Goal: Information Seeking & Learning: Check status

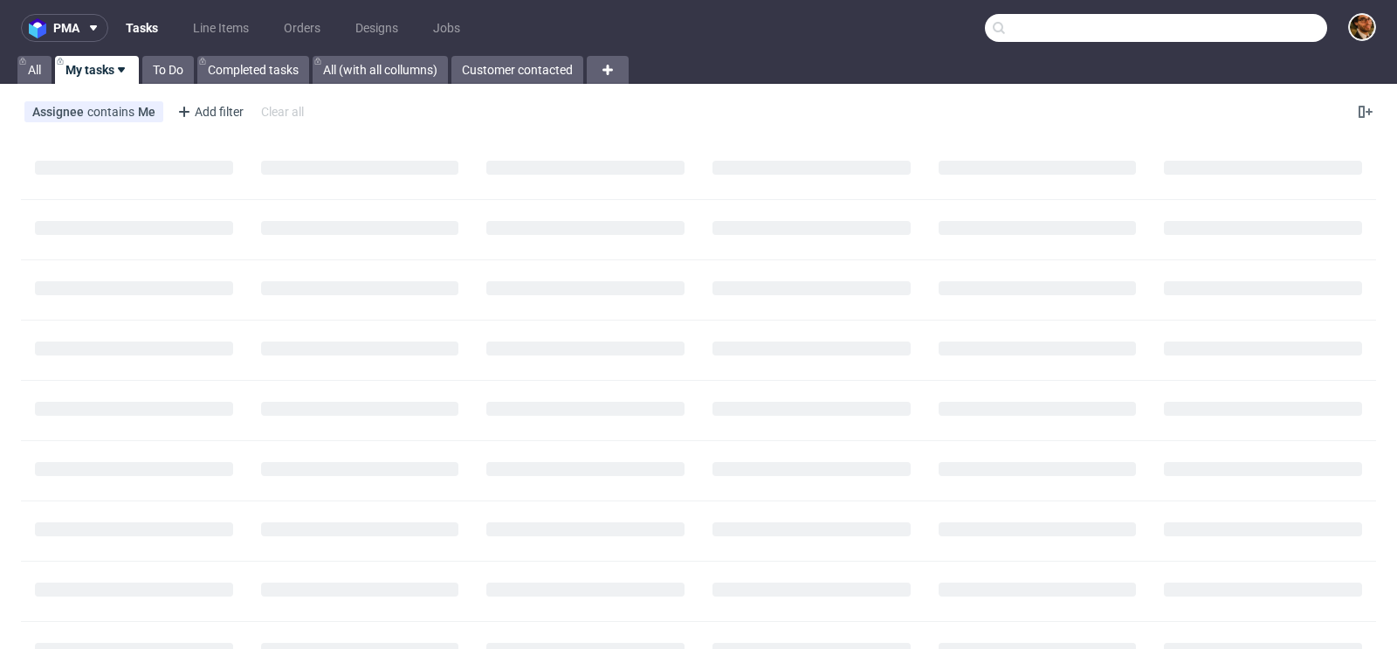
click at [1251, 29] on input "text" at bounding box center [1156, 28] width 342 height 28
paste input "melvintol17@gmail.com"
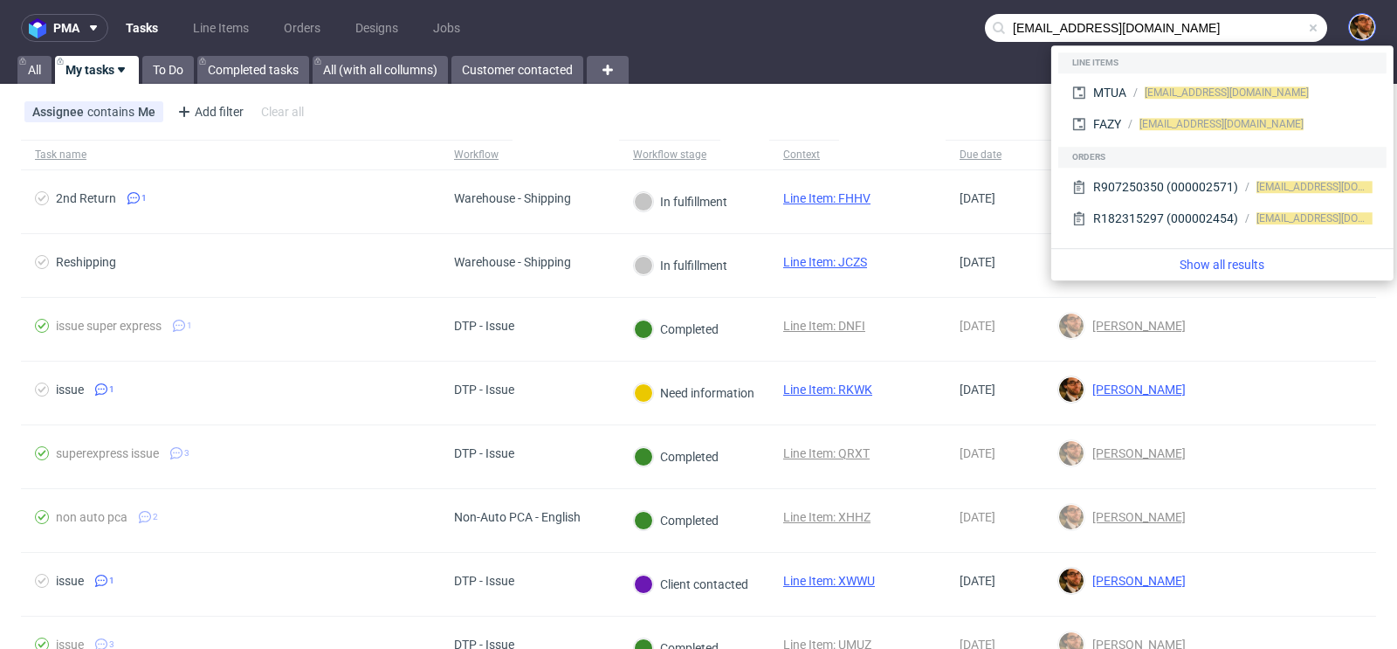
type input "melvintol17@gmail.com"
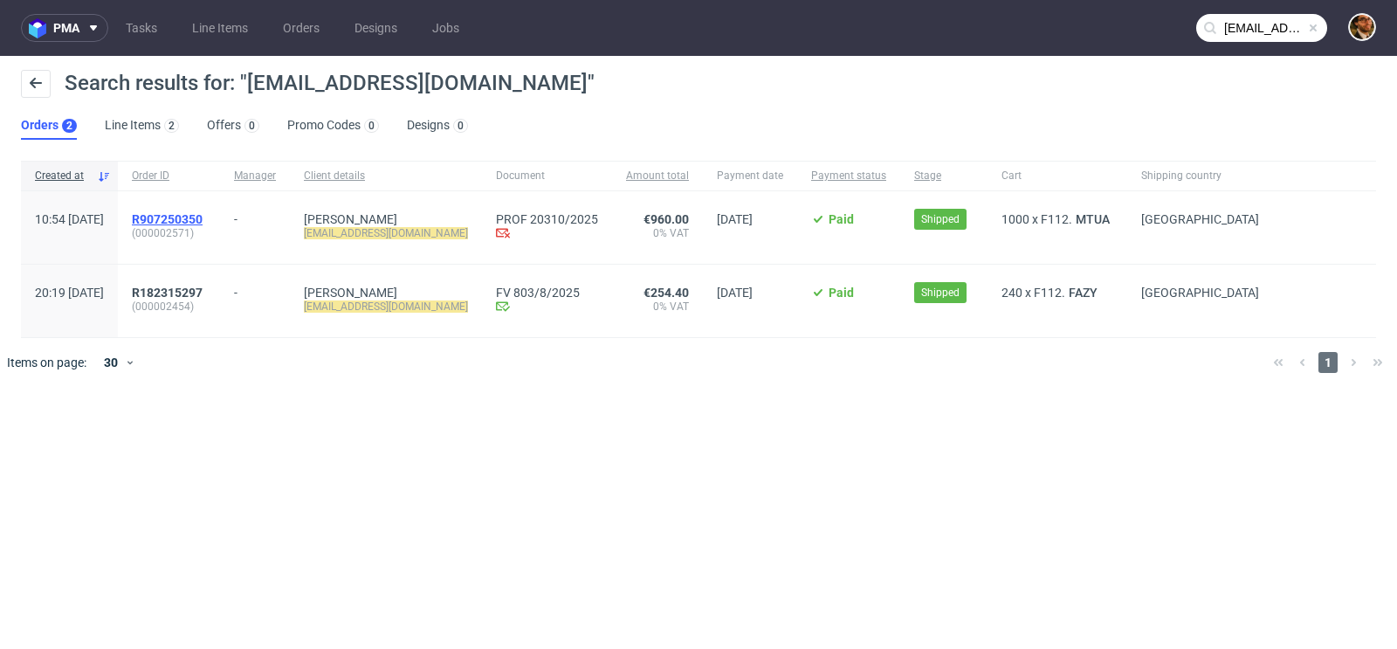
click at [203, 218] on span "R907250350" at bounding box center [167, 219] width 71 height 14
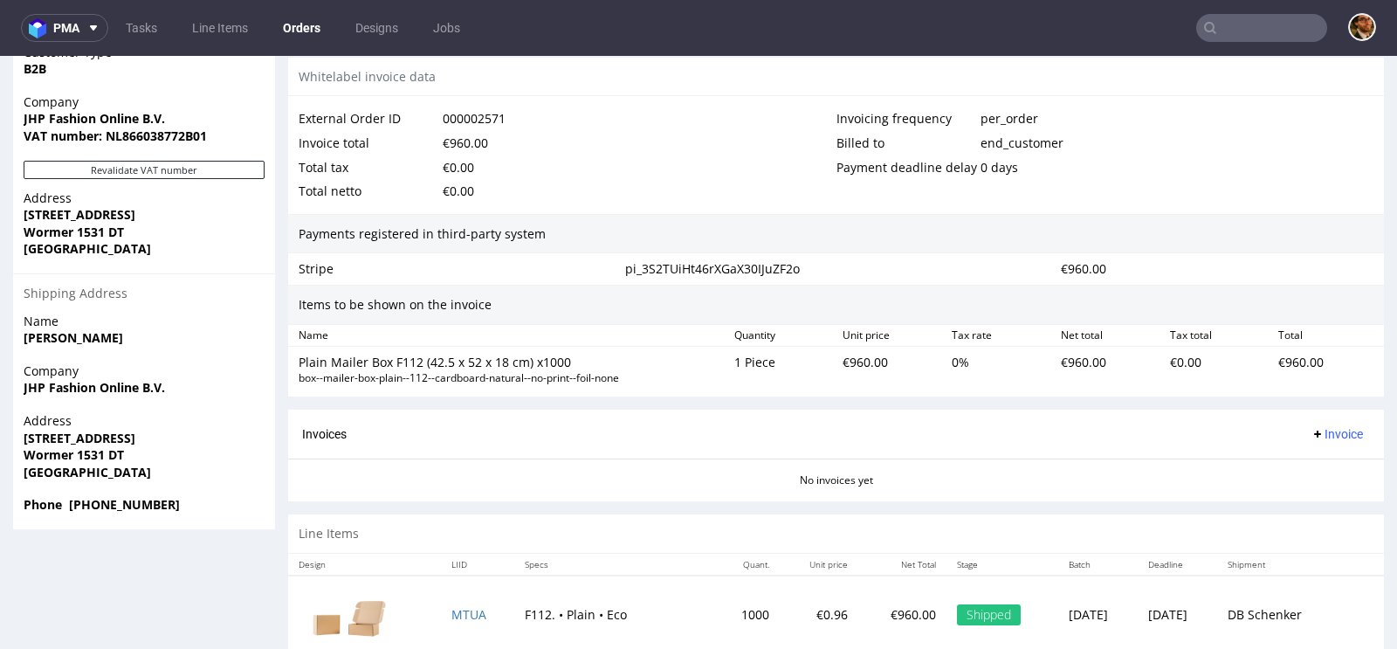
scroll to position [963, 0]
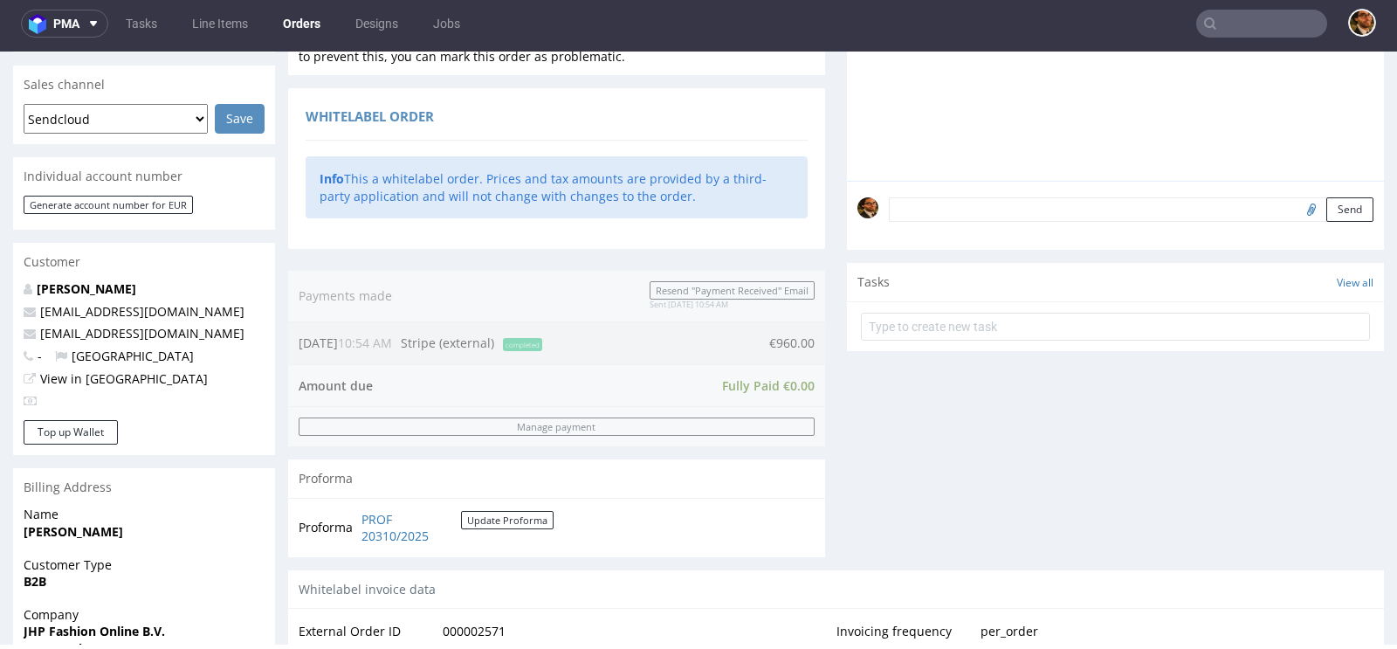
scroll to position [77, 0]
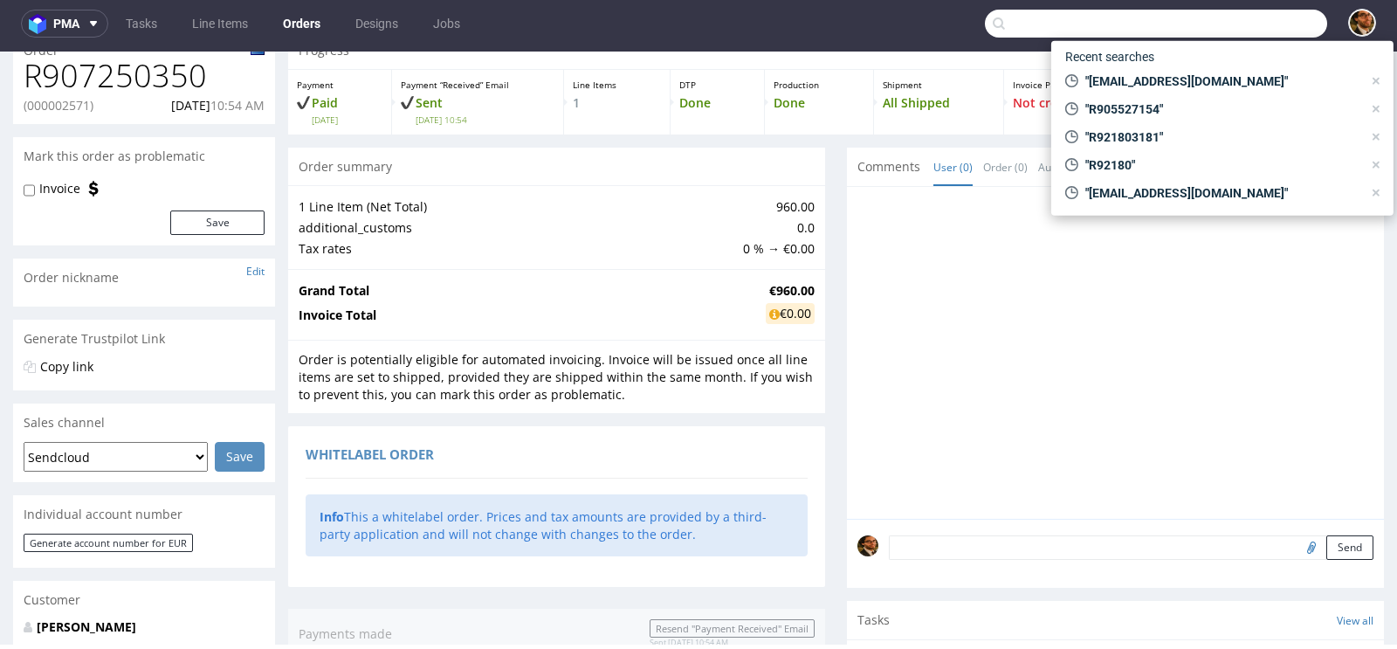
click at [1236, 20] on input "text" at bounding box center [1156, 24] width 342 height 28
paste input "R781020634"
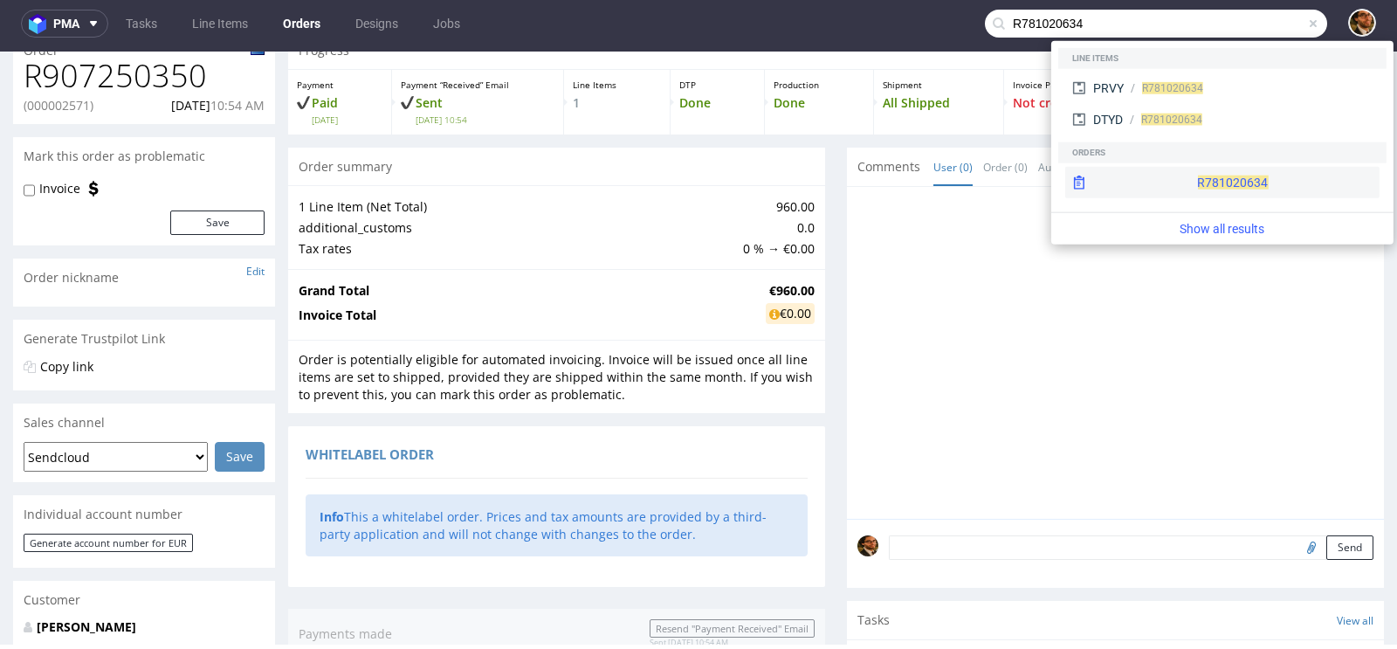
type input "R781020634"
click at [1223, 185] on div "R781020634" at bounding box center [1222, 182] width 314 height 31
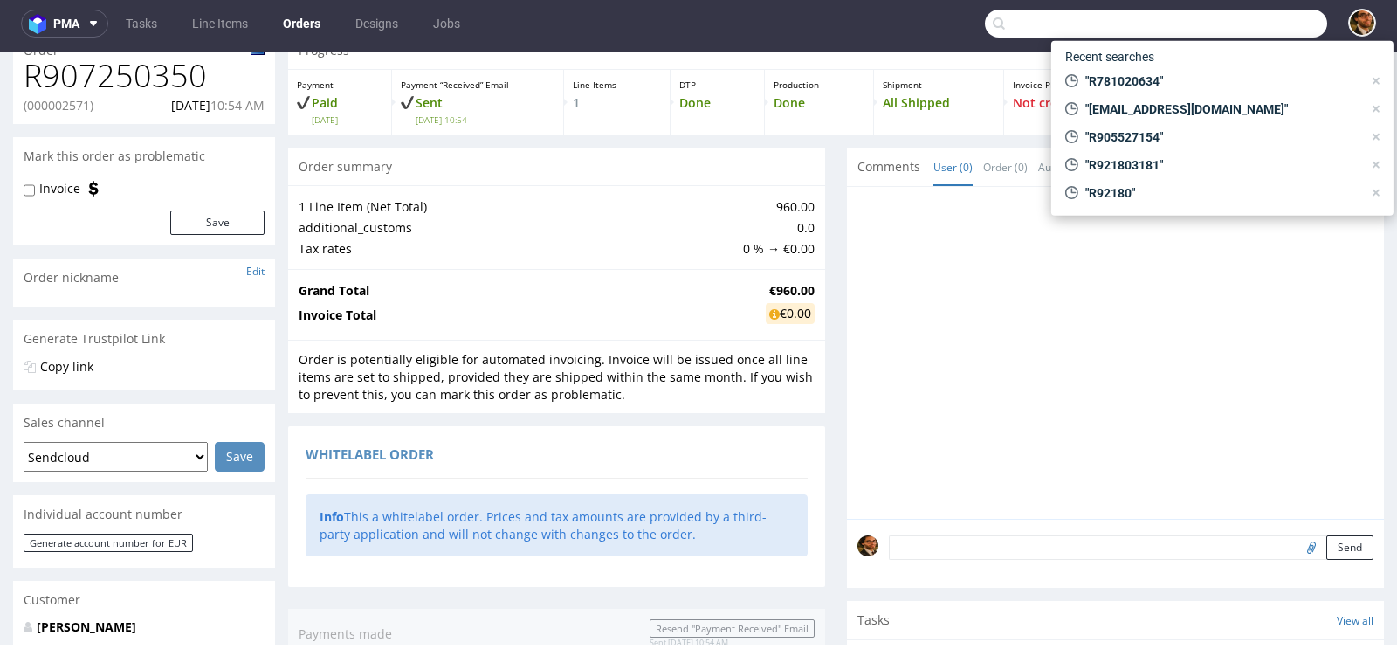
click at [1237, 28] on input "text" at bounding box center [1156, 24] width 342 height 28
paste input "R781020634"
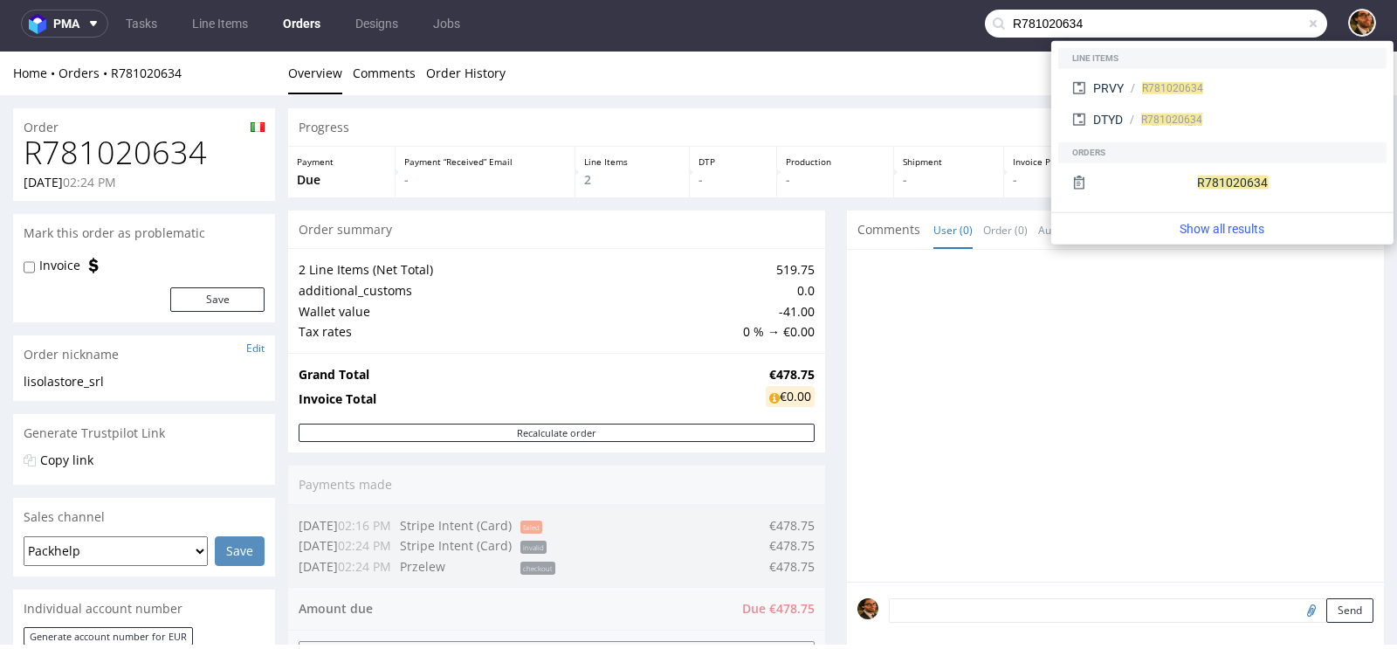
type input "R781020634"
click at [835, 223] on div "Progress Payment Due Payment “Received” Email - Line Items 2 DTP - Production -…" at bounding box center [836, 630] width 1096 height 1044
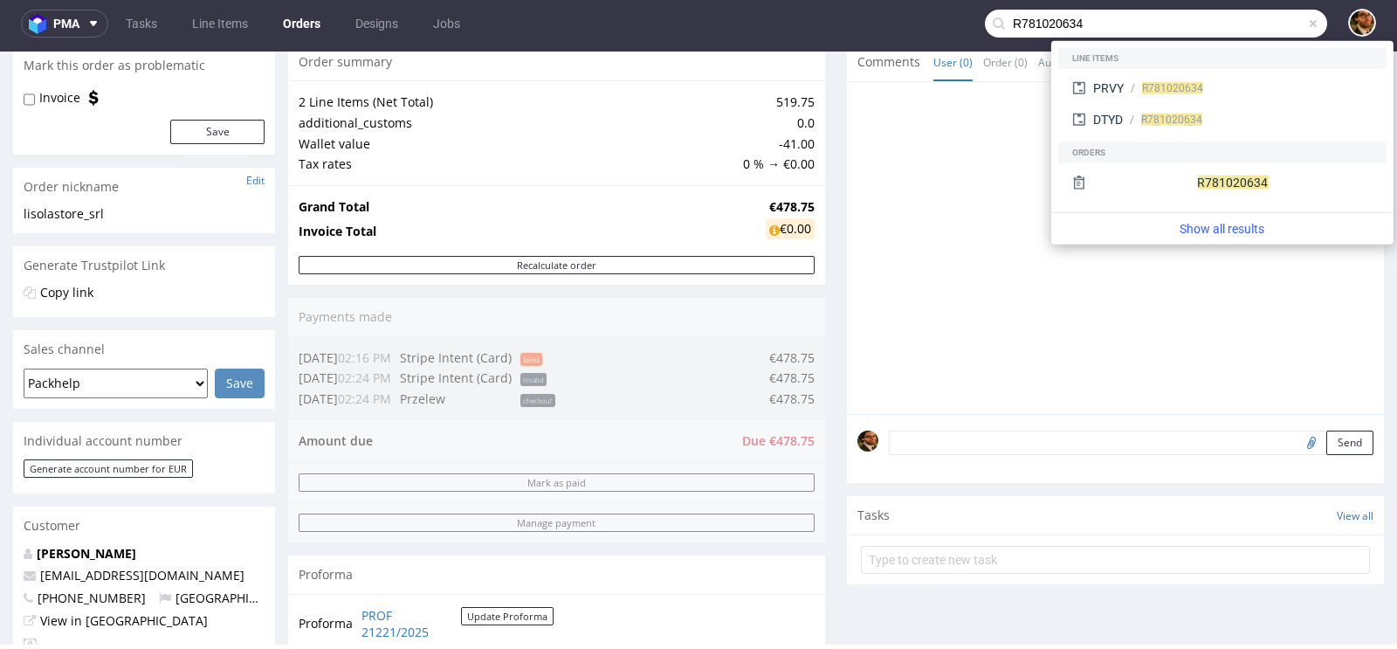
scroll to position [250, 0]
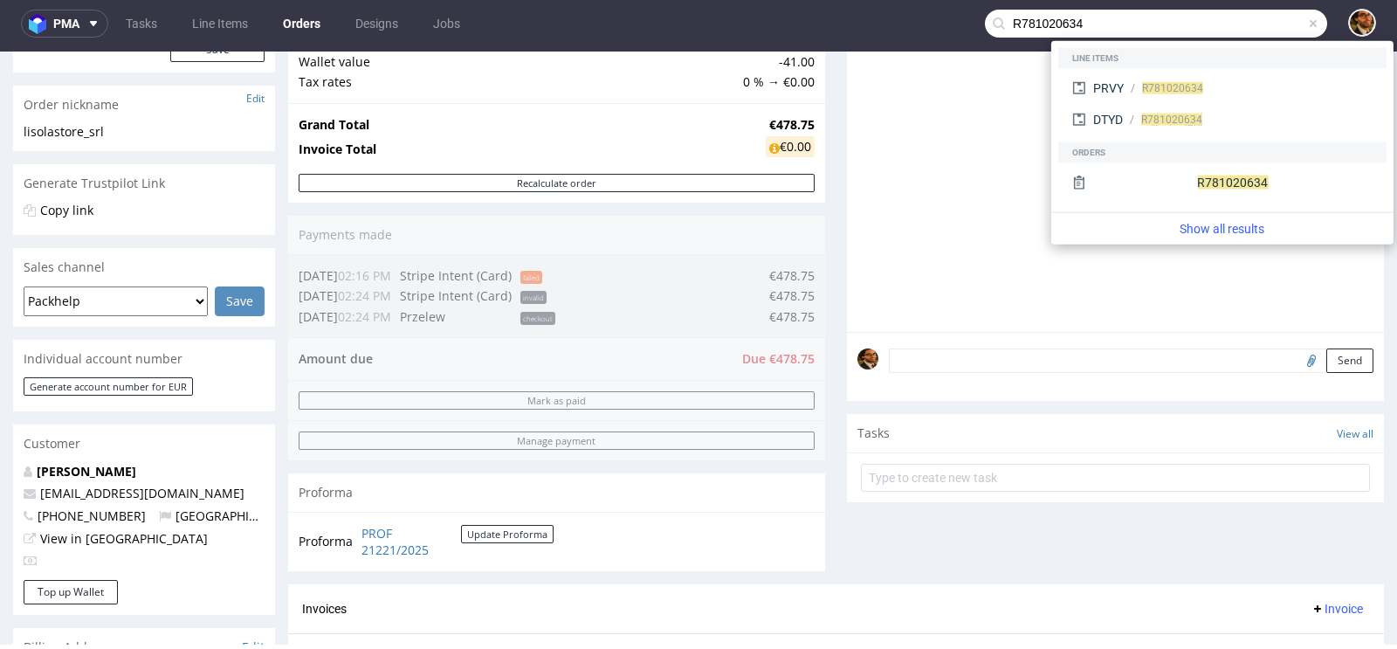
click at [820, 362] on div "Progress Payment Due Payment “Received” Email - Line Items 2 DTP - Production -…" at bounding box center [836, 381] width 1096 height 1044
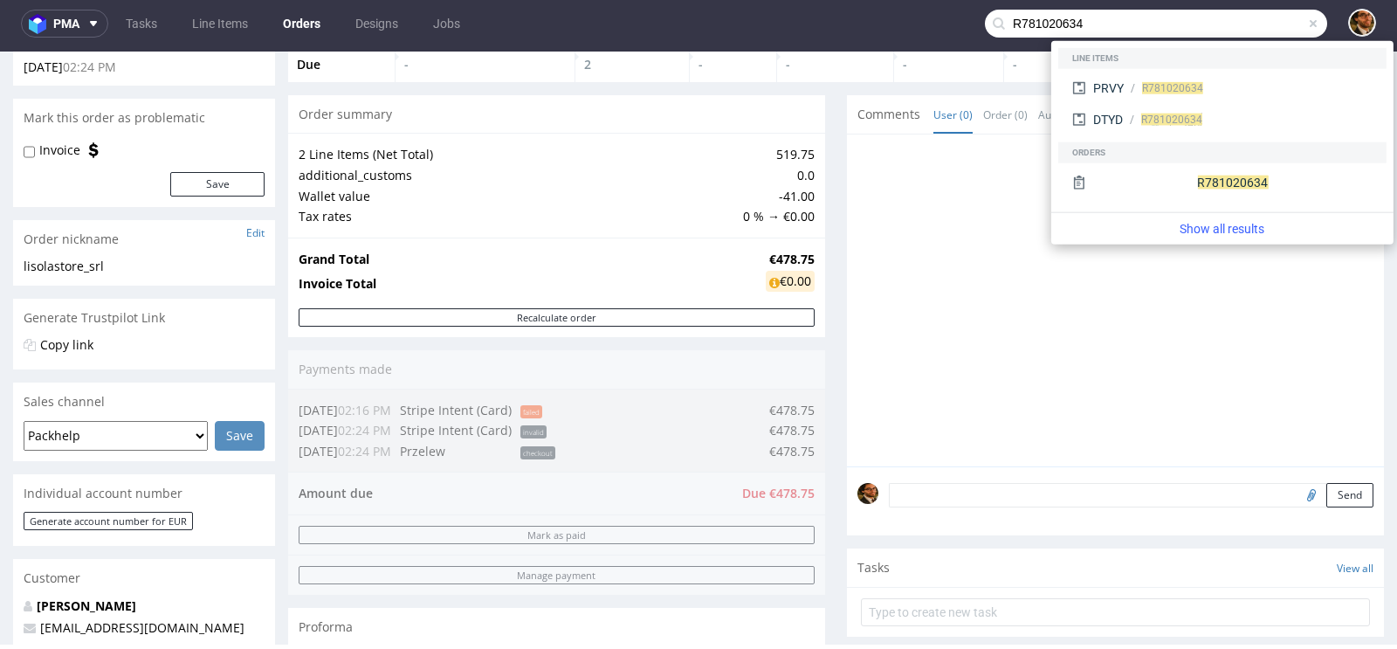
scroll to position [0, 0]
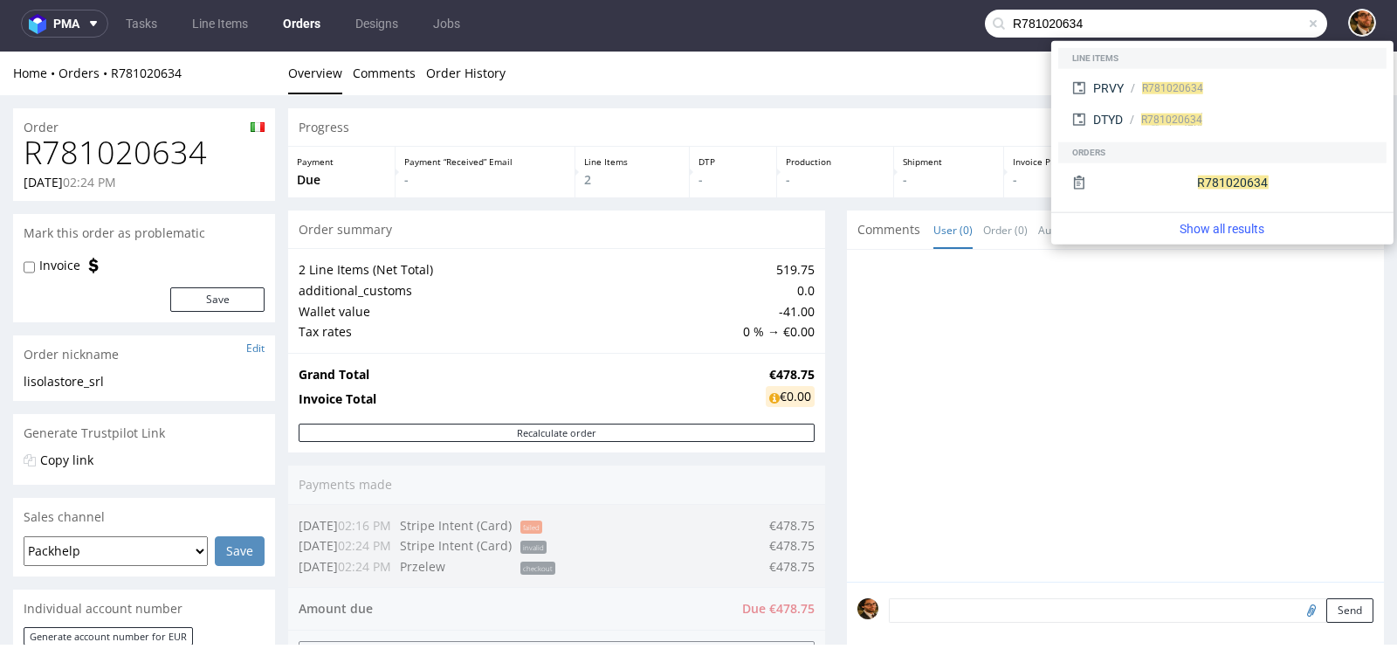
click at [820, 362] on div "Progress Payment Due Payment “Received” Email - Line Items 2 DTP - Production -…" at bounding box center [836, 630] width 1096 height 1044
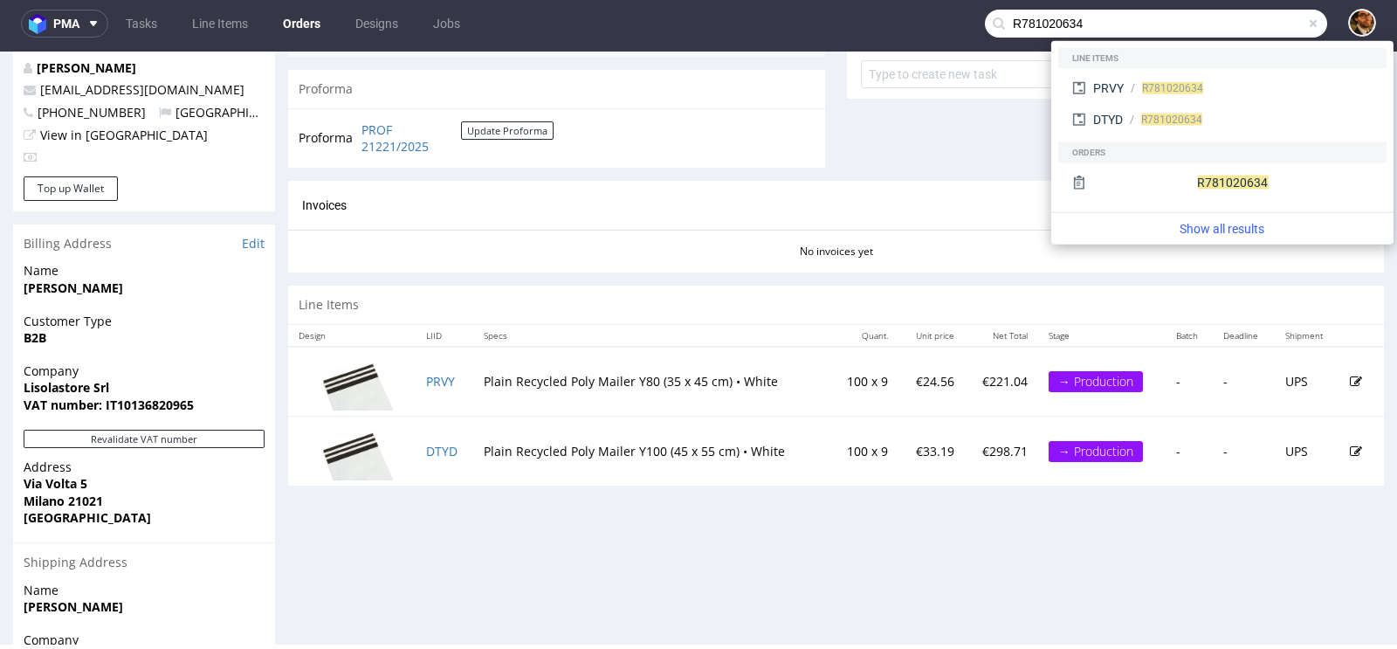
scroll to position [123, 0]
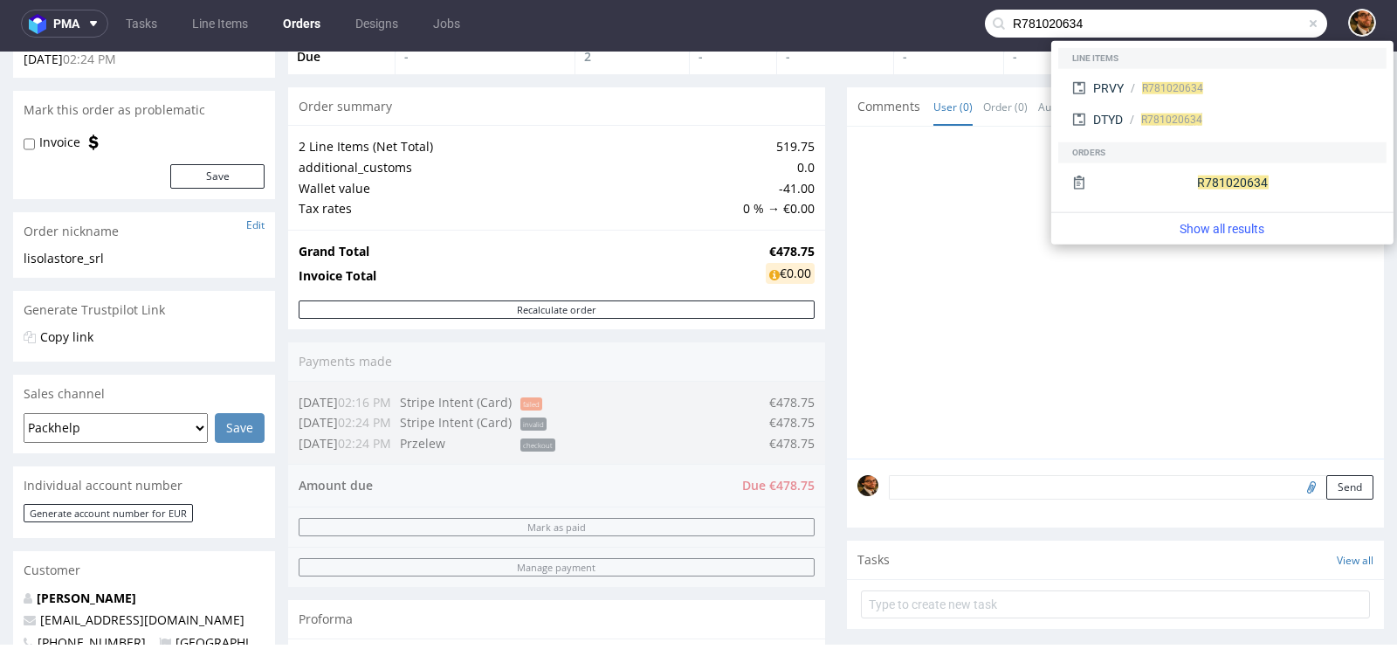
click at [847, 121] on div "Comments User (0) Order (0) Automatic (0) Attachments (0) All (0) View all (0)" at bounding box center [1115, 106] width 537 height 38
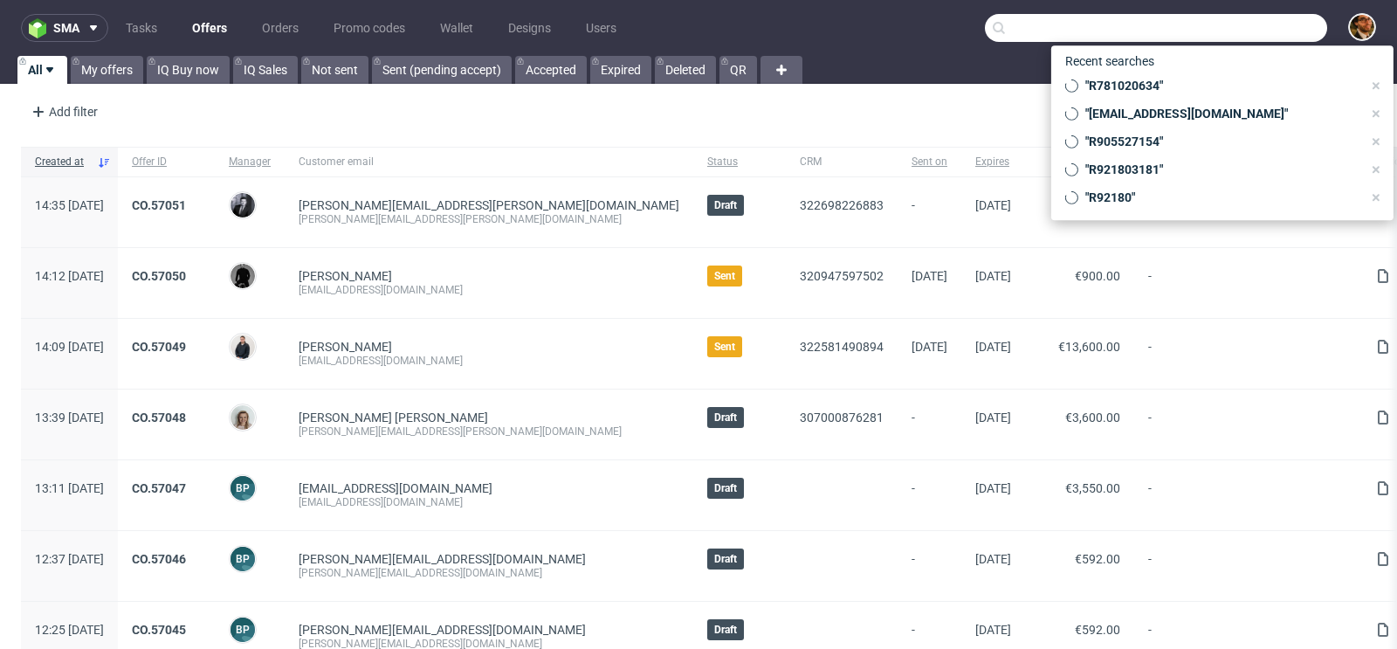
click at [1223, 36] on input "text" at bounding box center [1156, 28] width 342 height 28
paste input "R260744773"
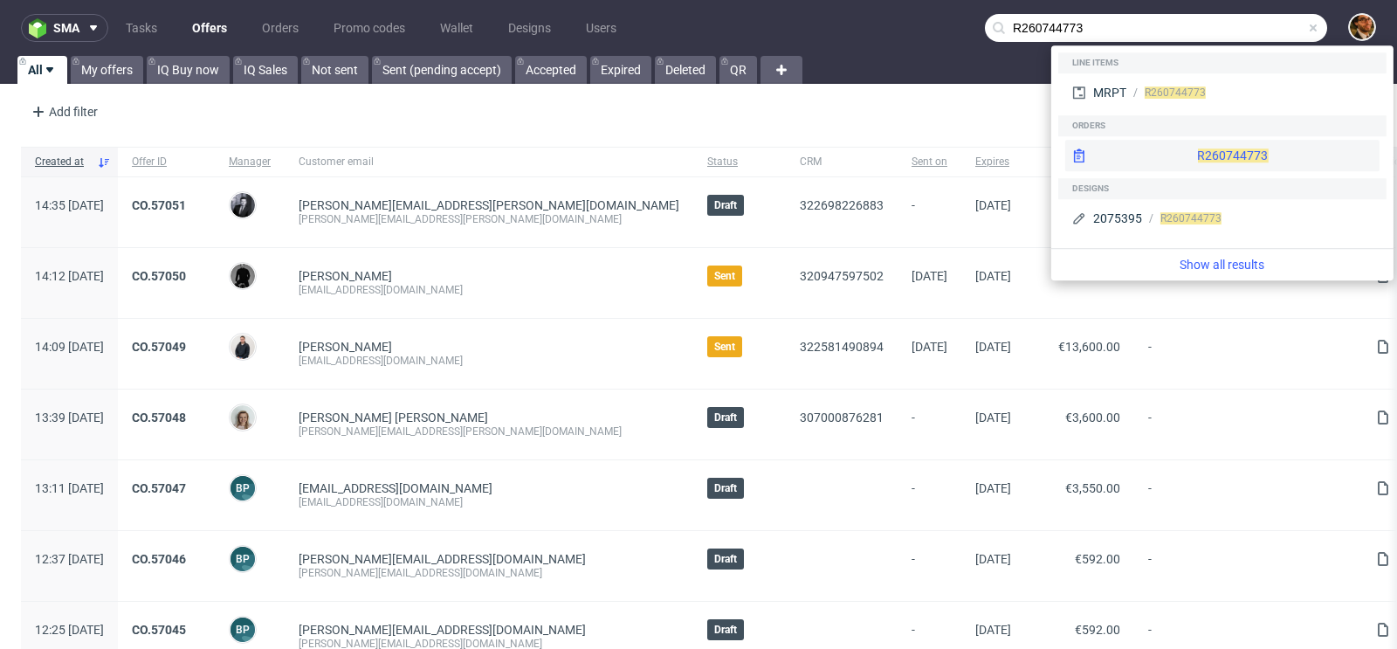
type input "R260744773"
click at [1207, 148] on div "R260744773" at bounding box center [1222, 155] width 314 height 31
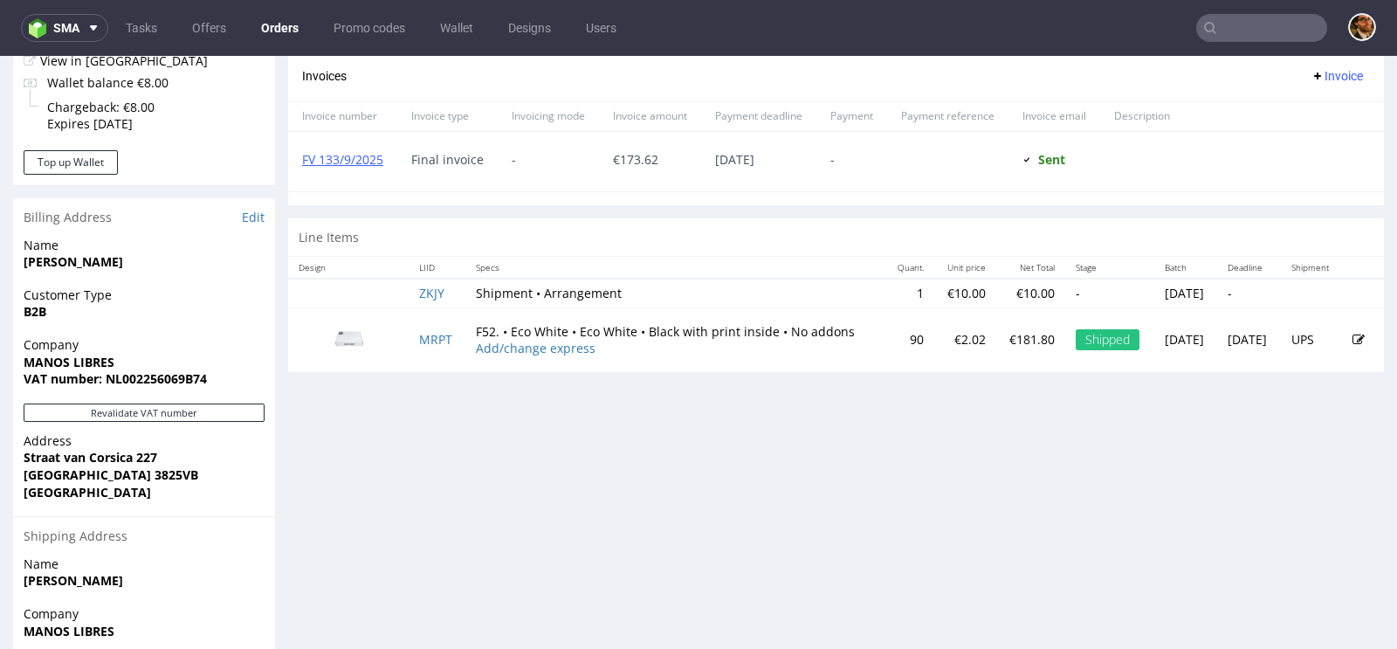
scroll to position [739, 0]
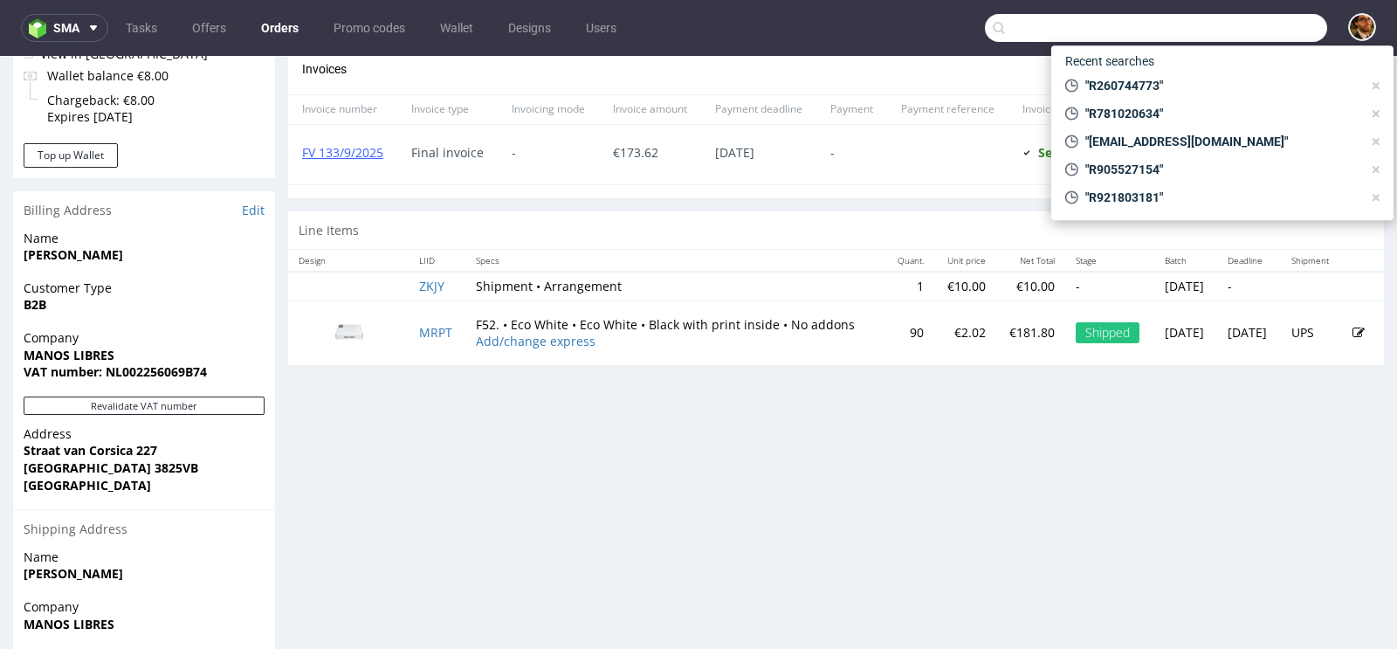
click at [1208, 18] on input "text" at bounding box center [1156, 28] width 342 height 28
paste input "R566308472"
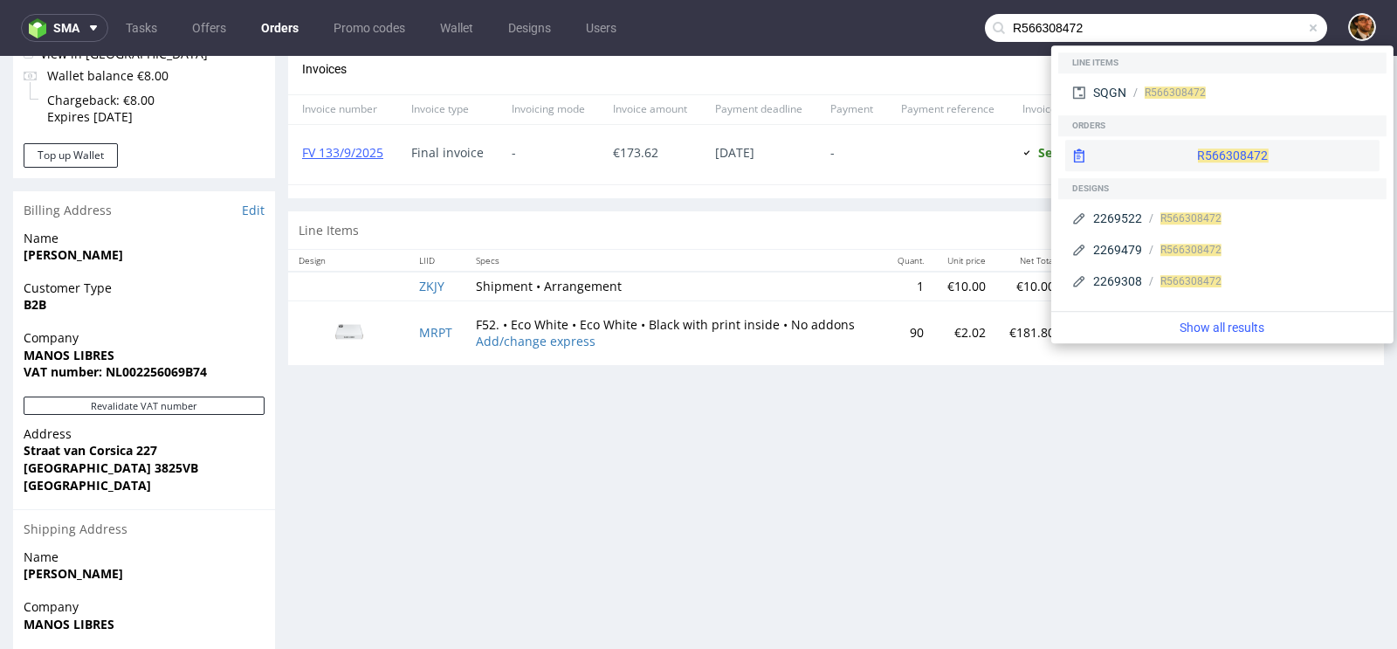
type input "R566308472"
click at [1204, 155] on div "R566308472" at bounding box center [1222, 155] width 314 height 31
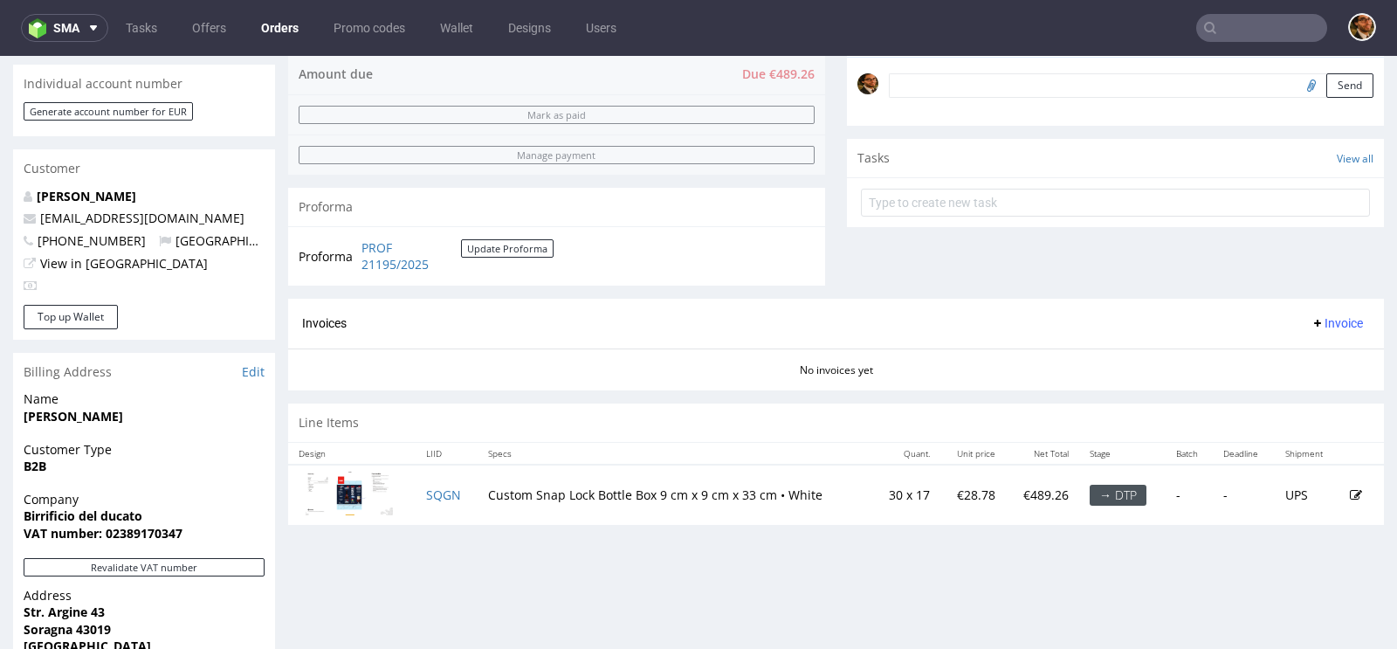
scroll to position [508, 0]
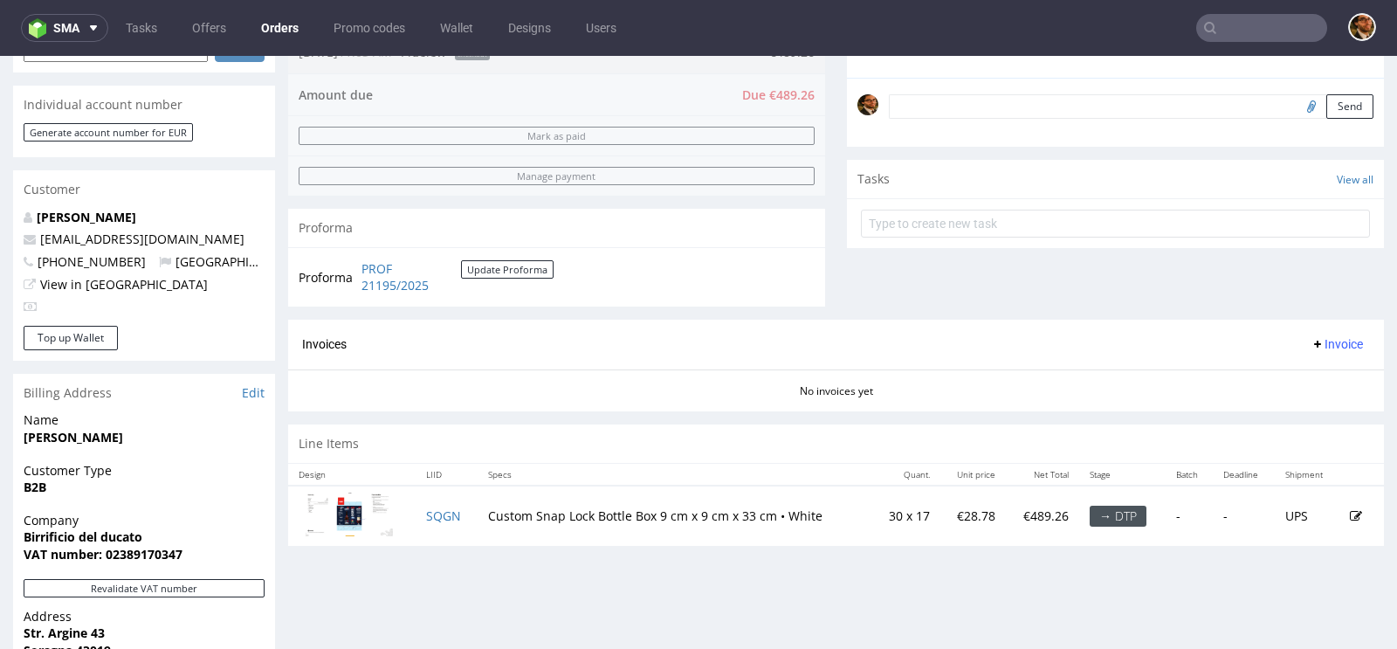
click at [367, 520] on img at bounding box center [349, 514] width 87 height 45
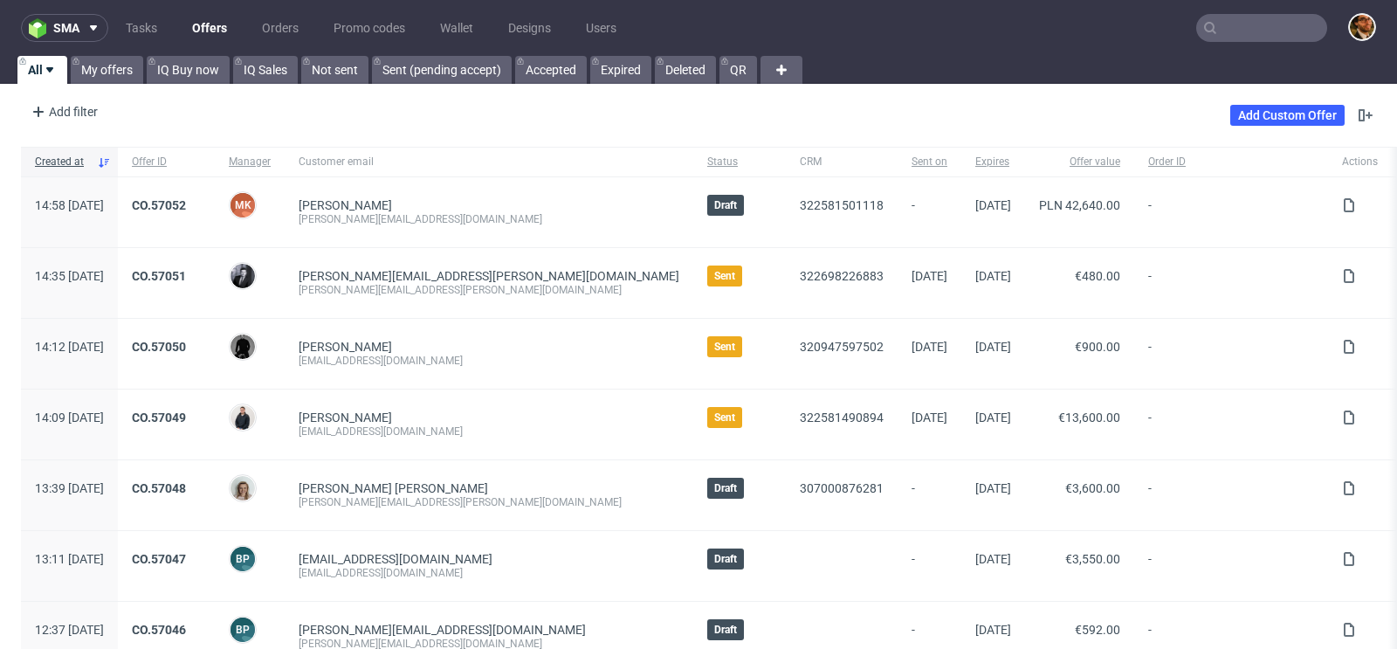
click at [1211, 36] on input "text" at bounding box center [1261, 28] width 131 height 28
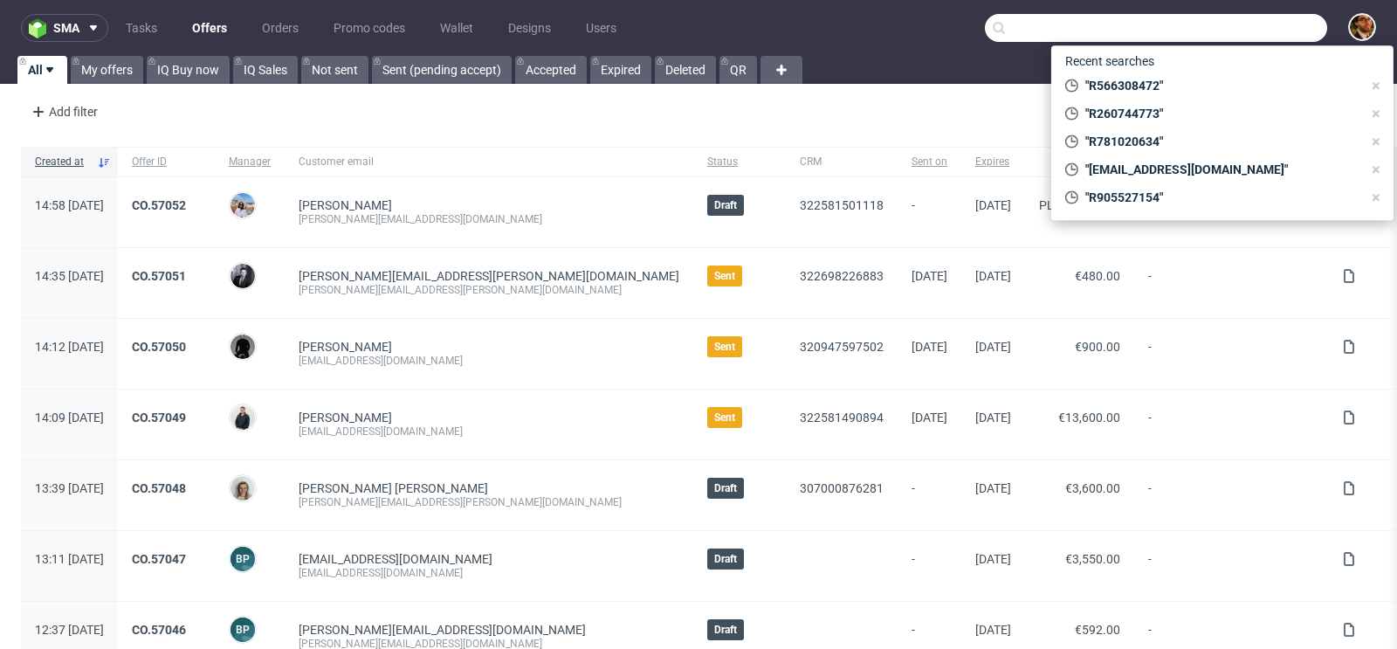
paste input "melvintol17@gmail.com"
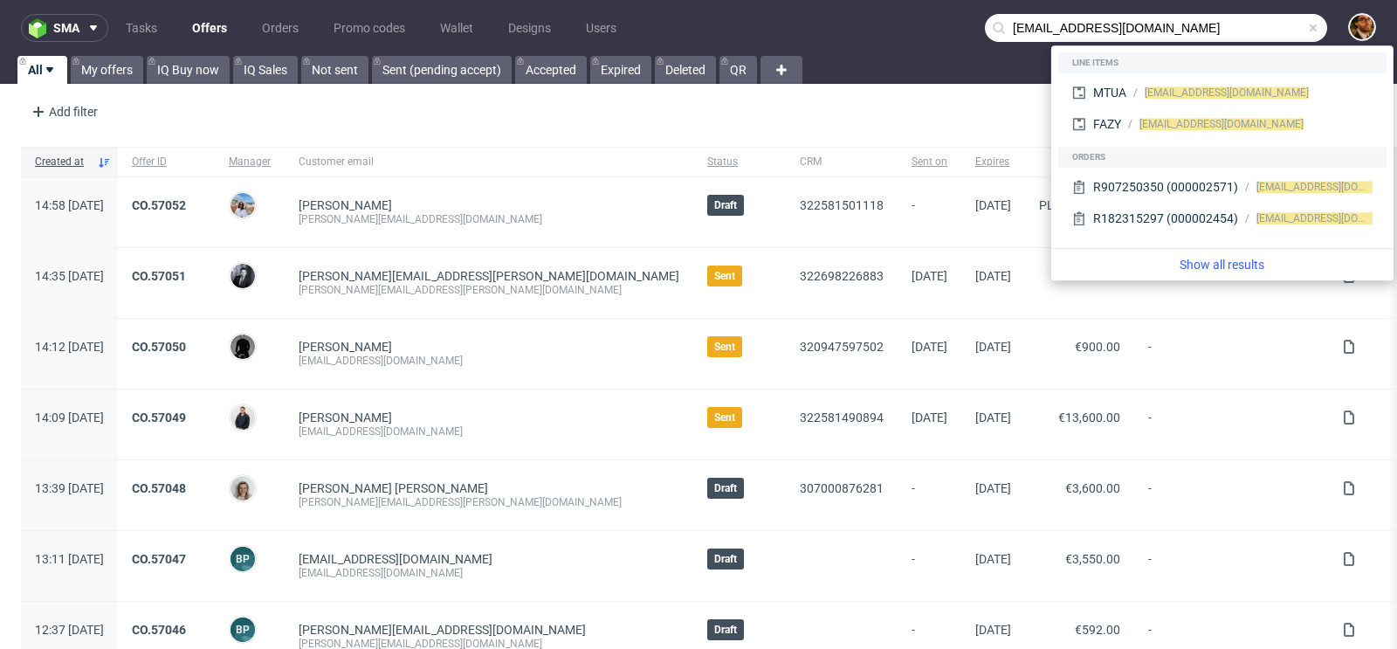
type input "melvintol17@gmail.com"
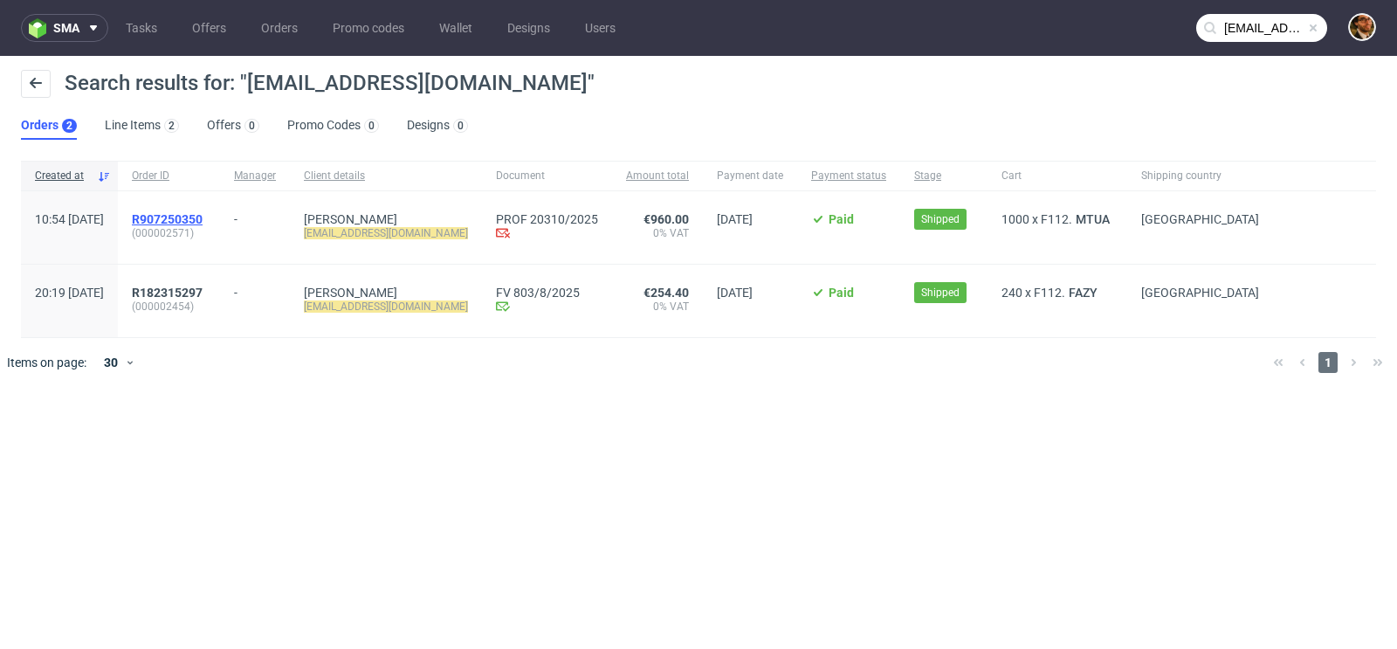
click at [203, 216] on span "R907250350" at bounding box center [167, 219] width 71 height 14
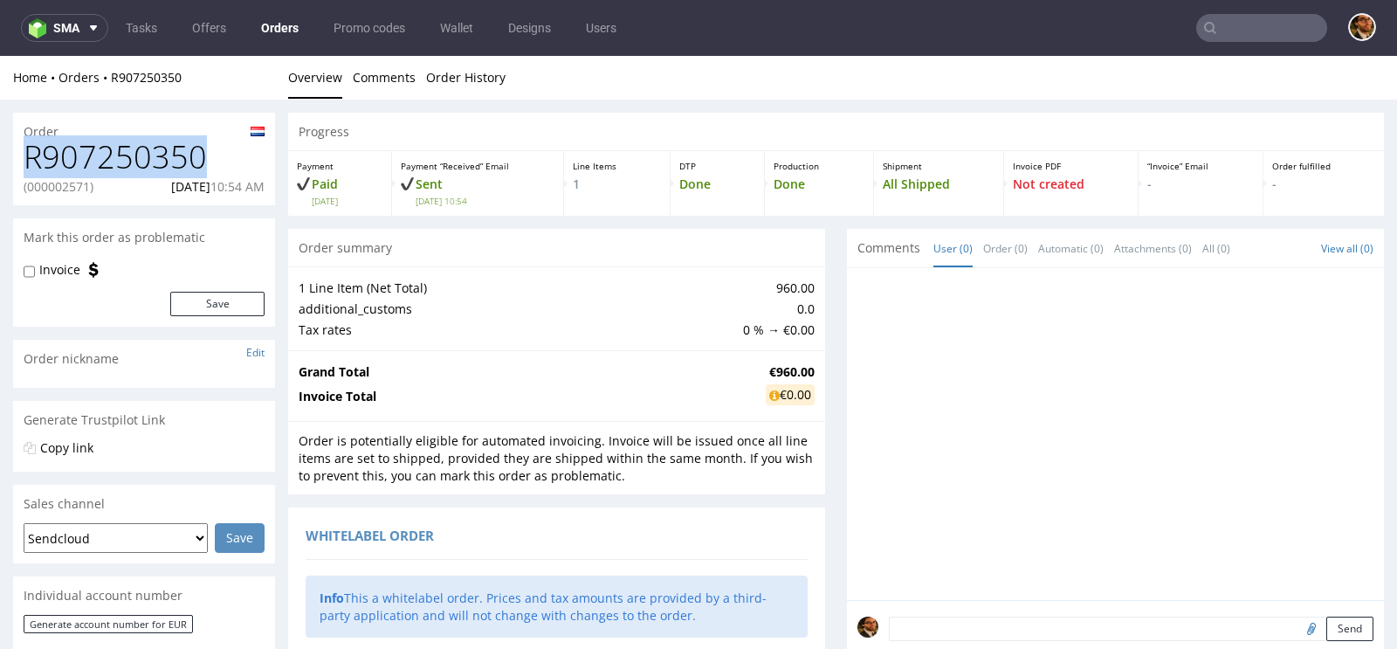
drag, startPoint x: 204, startPoint y: 150, endPoint x: 24, endPoint y: 155, distance: 180.8
click at [24, 155] on h1 "R907250350" at bounding box center [144, 157] width 241 height 35
copy h1 "R907250350"
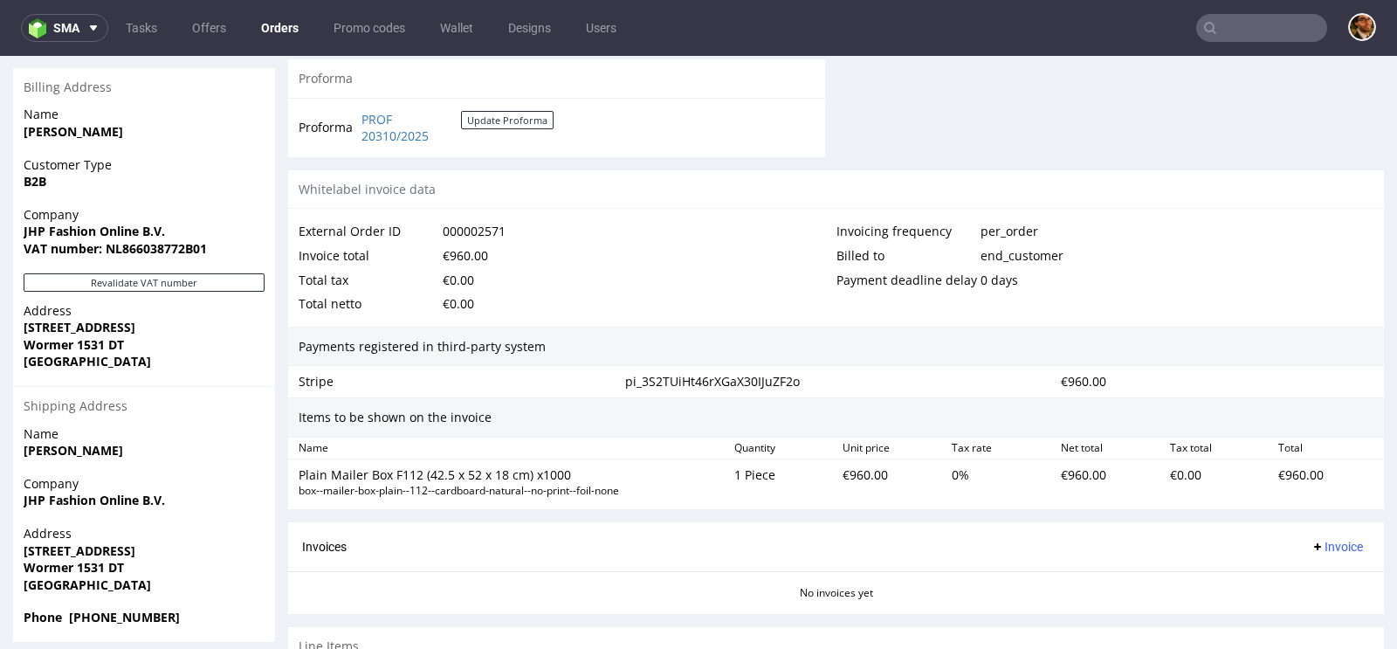
scroll to position [963, 0]
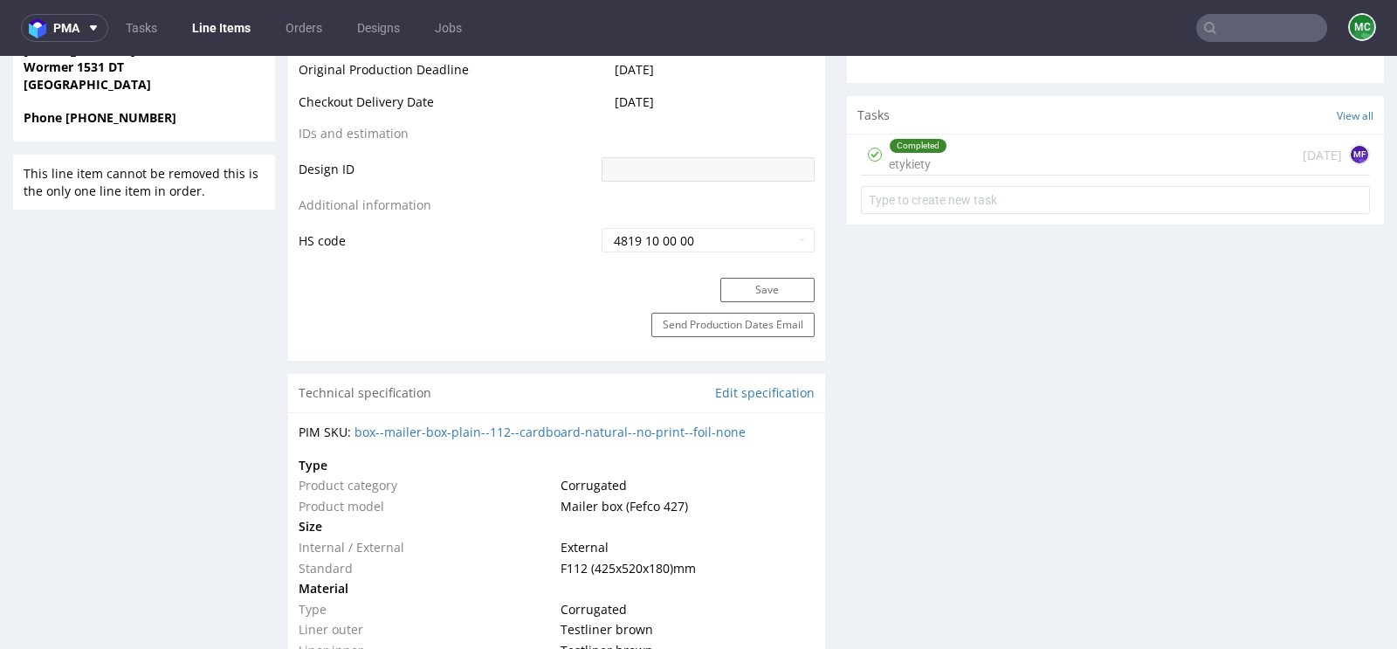
scroll to position [802, 0]
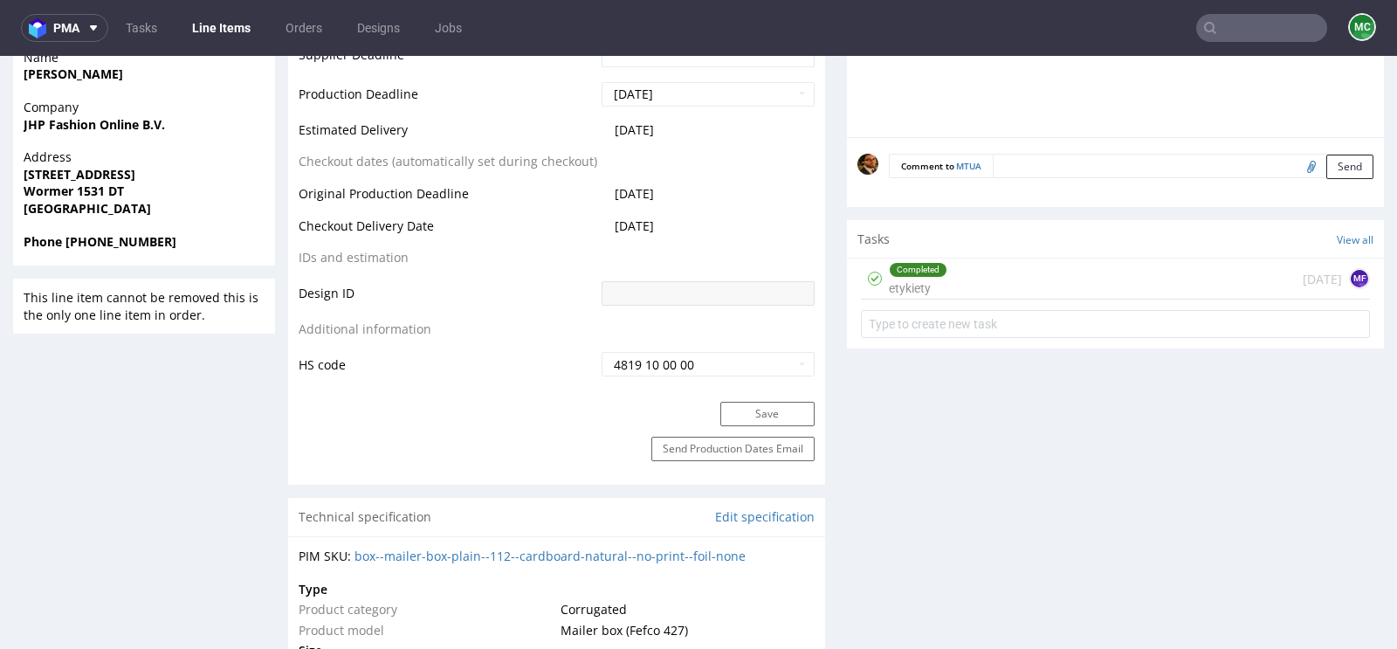
click at [1009, 292] on div "Completed etykiety 20 days ago MF" at bounding box center [1115, 278] width 509 height 41
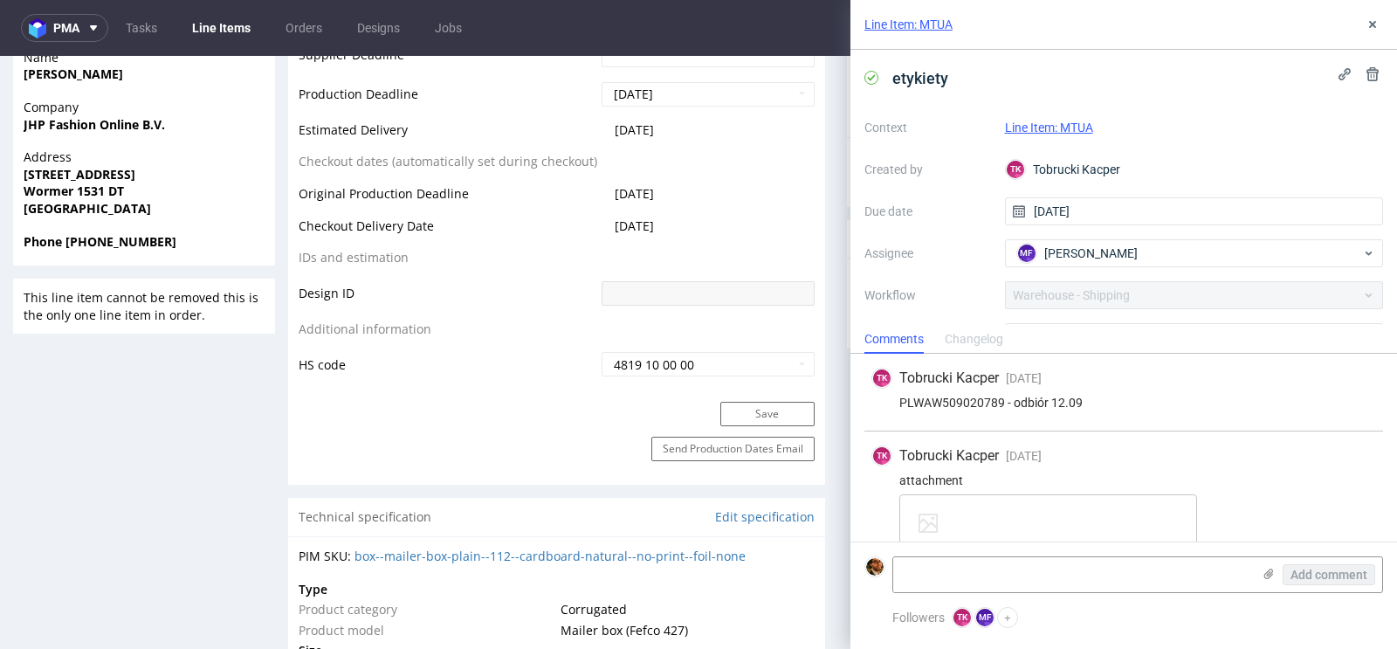
scroll to position [41, 0]
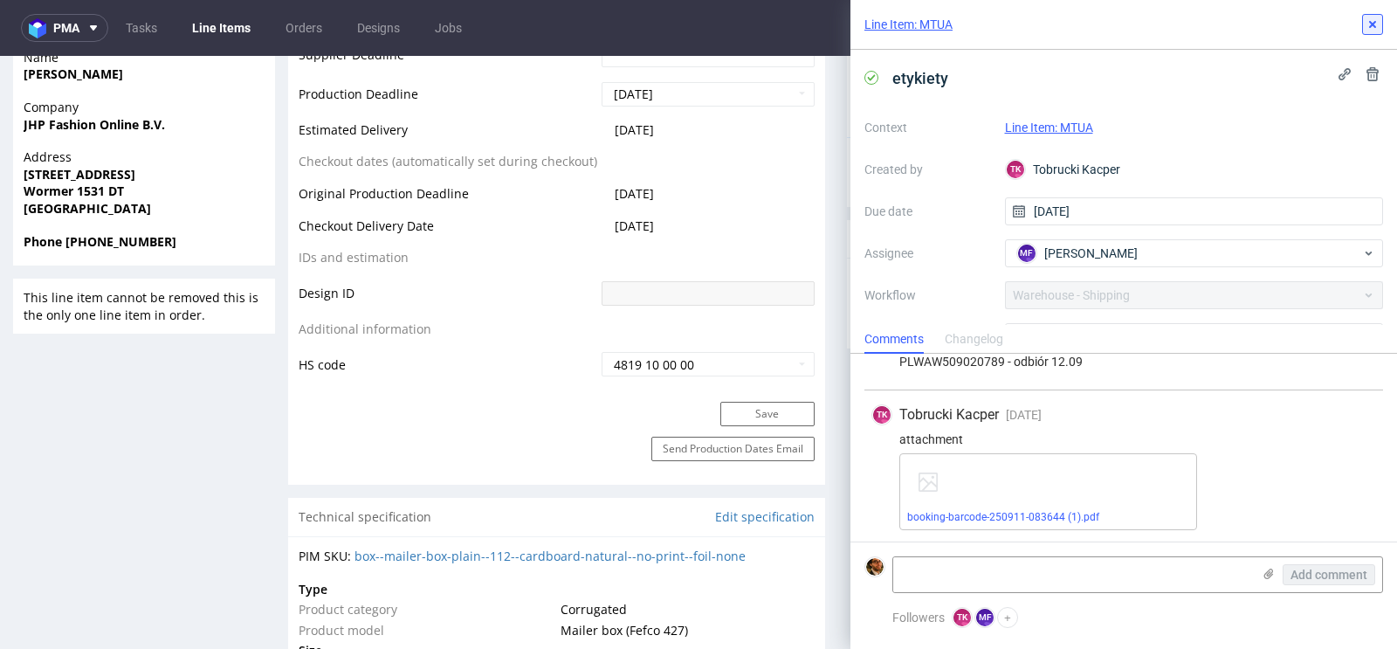
click at [1376, 24] on icon at bounding box center [1373, 24] width 14 height 14
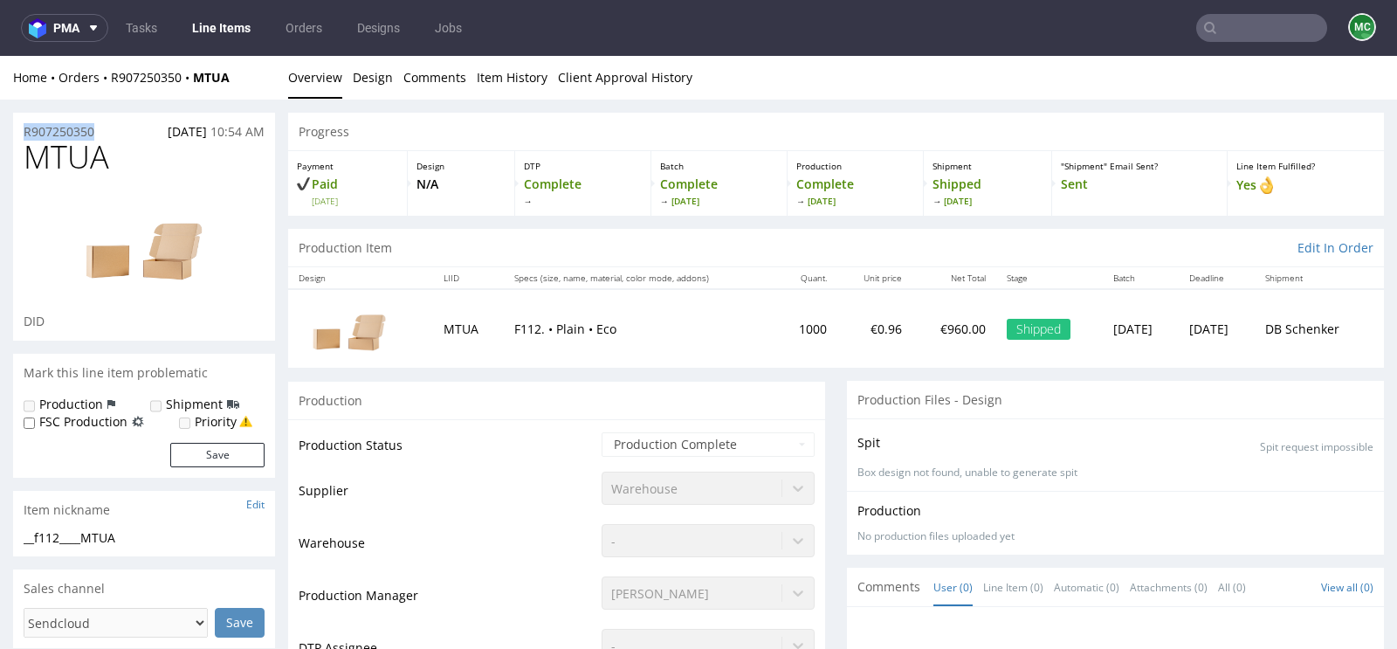
drag, startPoint x: 101, startPoint y: 132, endPoint x: 23, endPoint y: 132, distance: 78.6
click at [23, 132] on div "R907250350 01.09.2025 10:54 AM" at bounding box center [144, 127] width 262 height 28
copy p "R907250350"
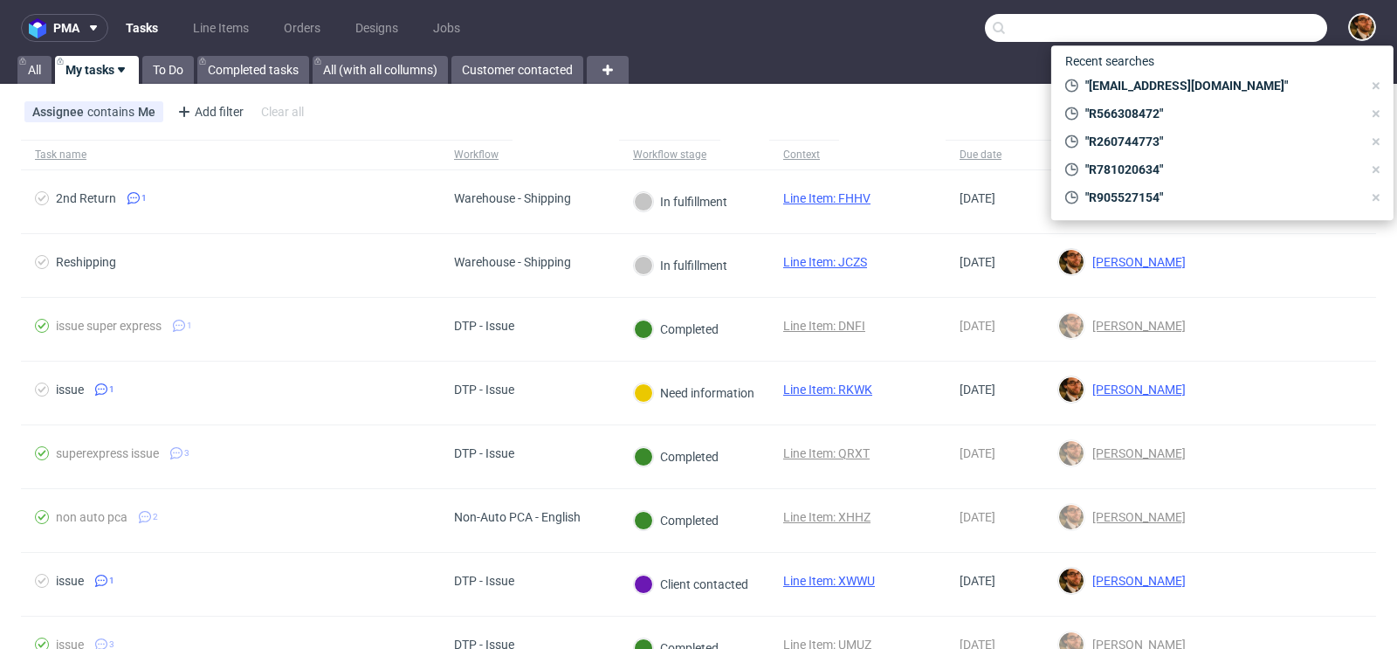
click at [1214, 35] on input "text" at bounding box center [1156, 28] width 342 height 28
paste input "R129903707"
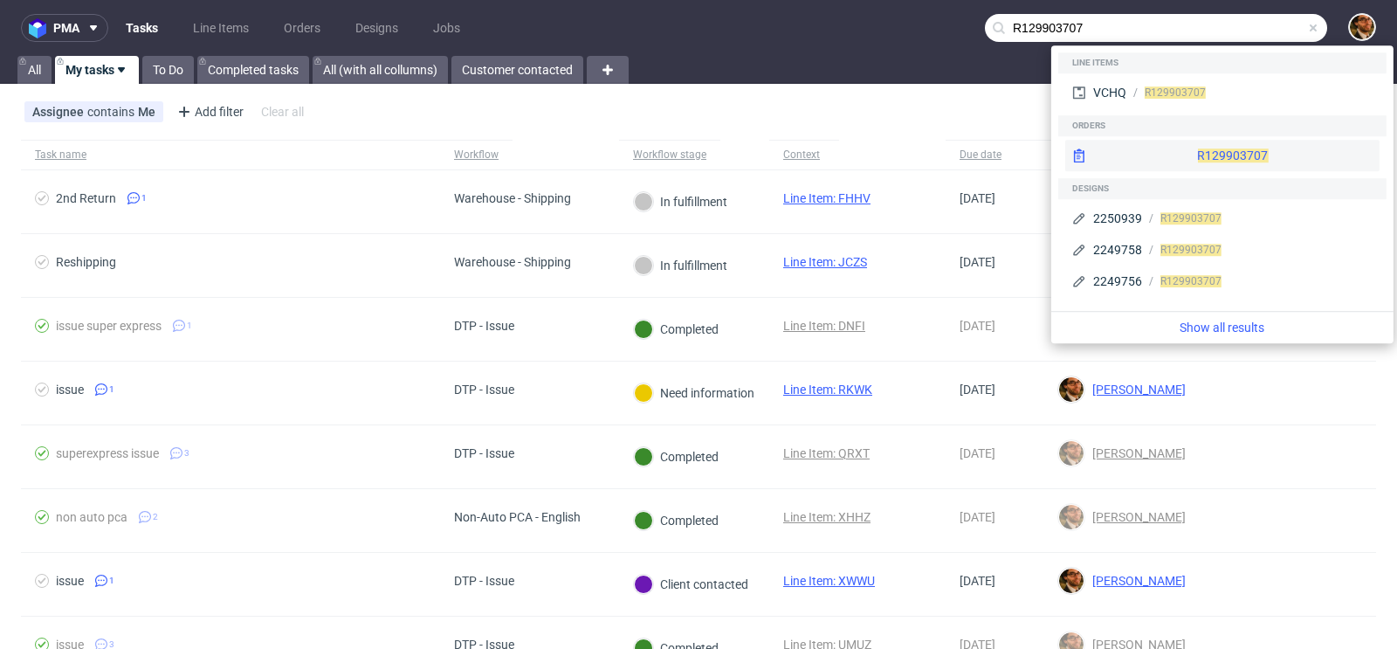
type input "R129903707"
click at [1196, 148] on div "R129903707" at bounding box center [1222, 155] width 314 height 31
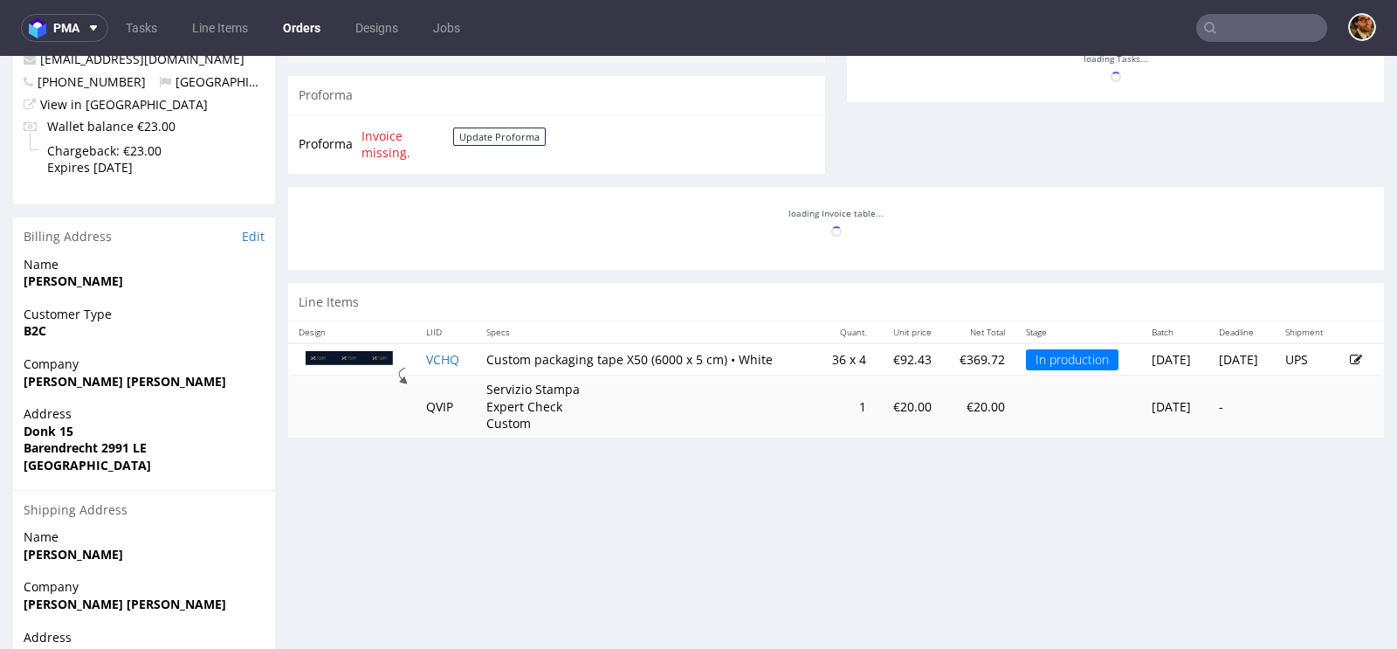
scroll to position [745, 0]
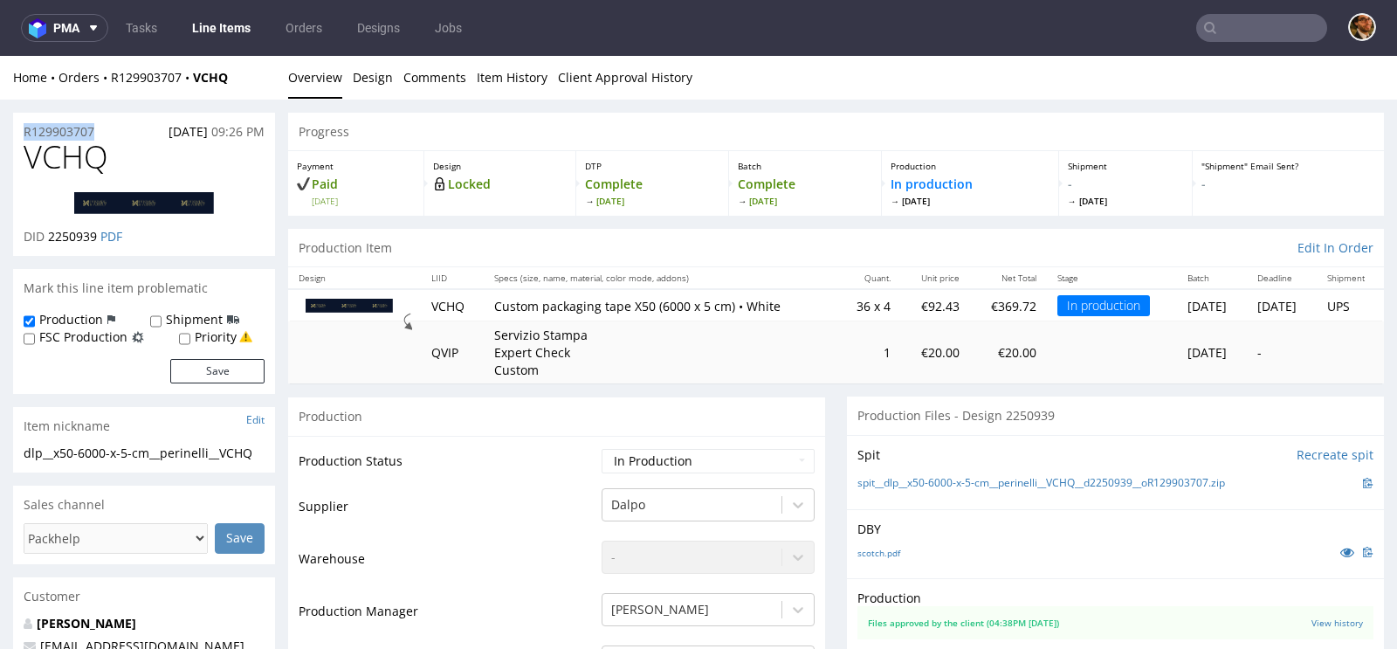
drag, startPoint x: 109, startPoint y: 129, endPoint x: 23, endPoint y: 129, distance: 86.5
click at [23, 129] on div "R129903707 19.08.2025 09:26 PM" at bounding box center [144, 127] width 262 height 28
copy p "R129903707"
click at [494, 84] on link "Item History" at bounding box center [512, 77] width 71 height 43
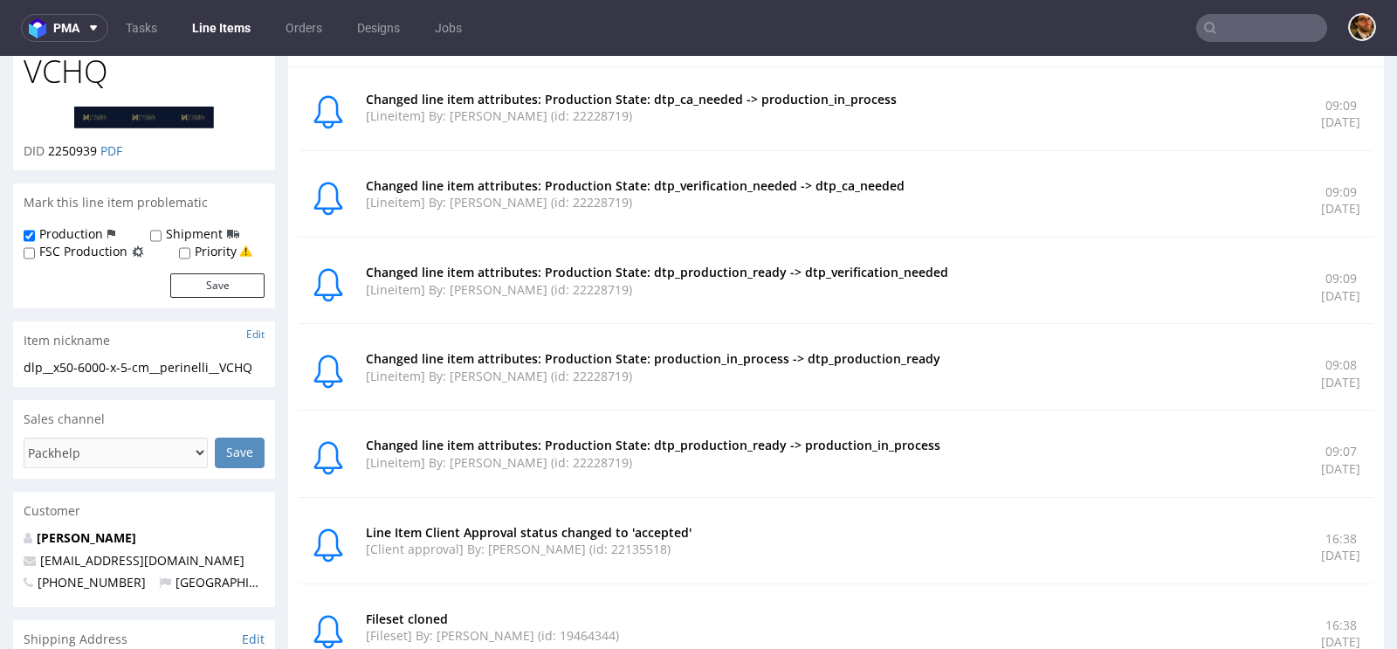
scroll to position [114, 0]
